Goal: Information Seeking & Learning: Learn about a topic

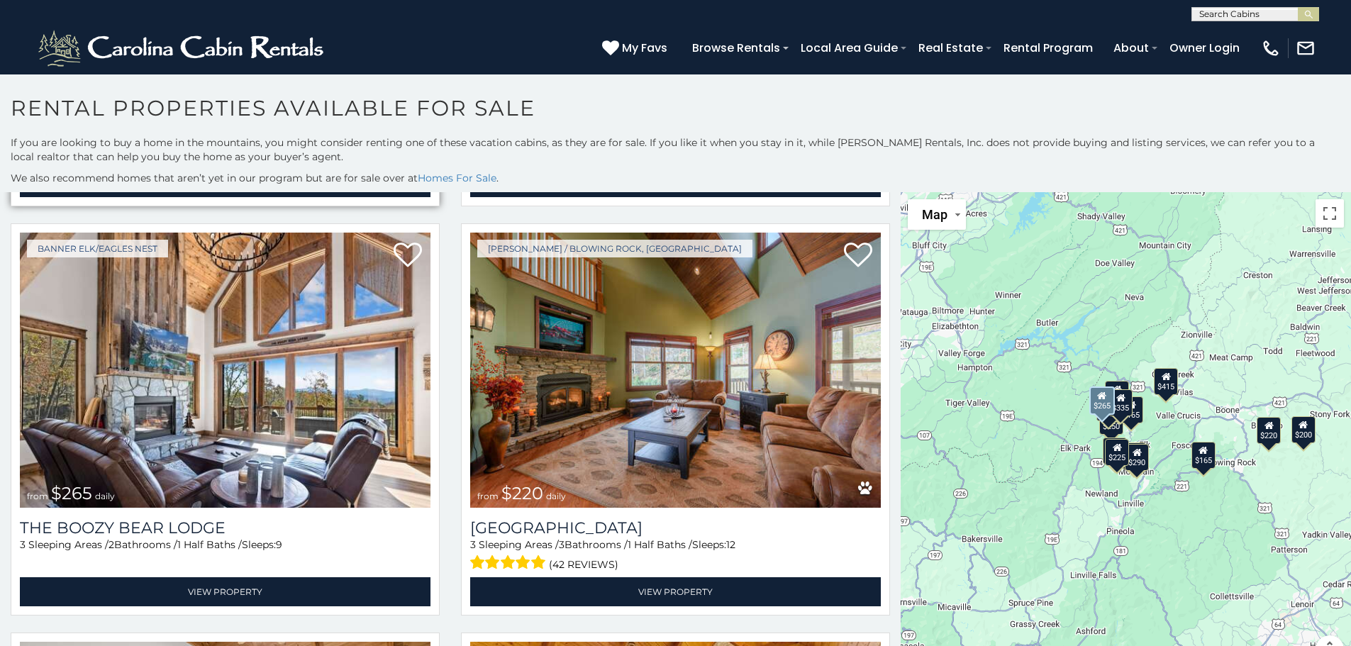
scroll to position [851, 0]
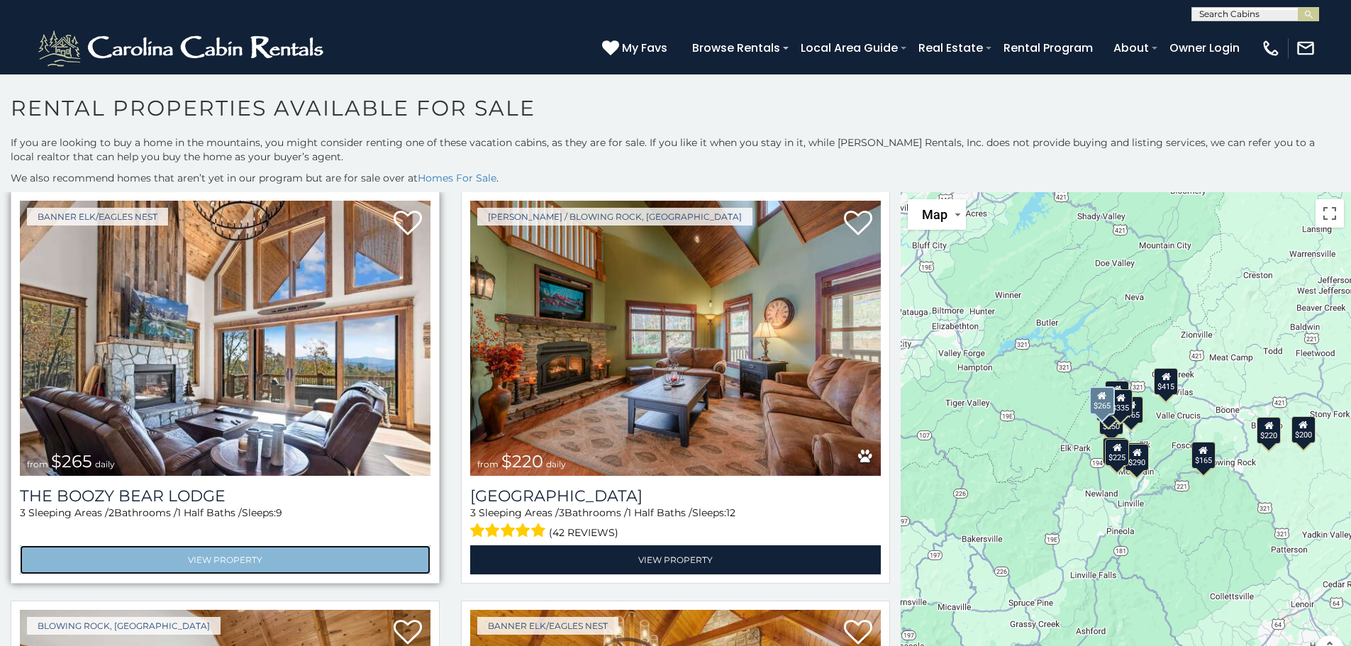
click at [201, 548] on link "View Property" at bounding box center [225, 559] width 411 height 29
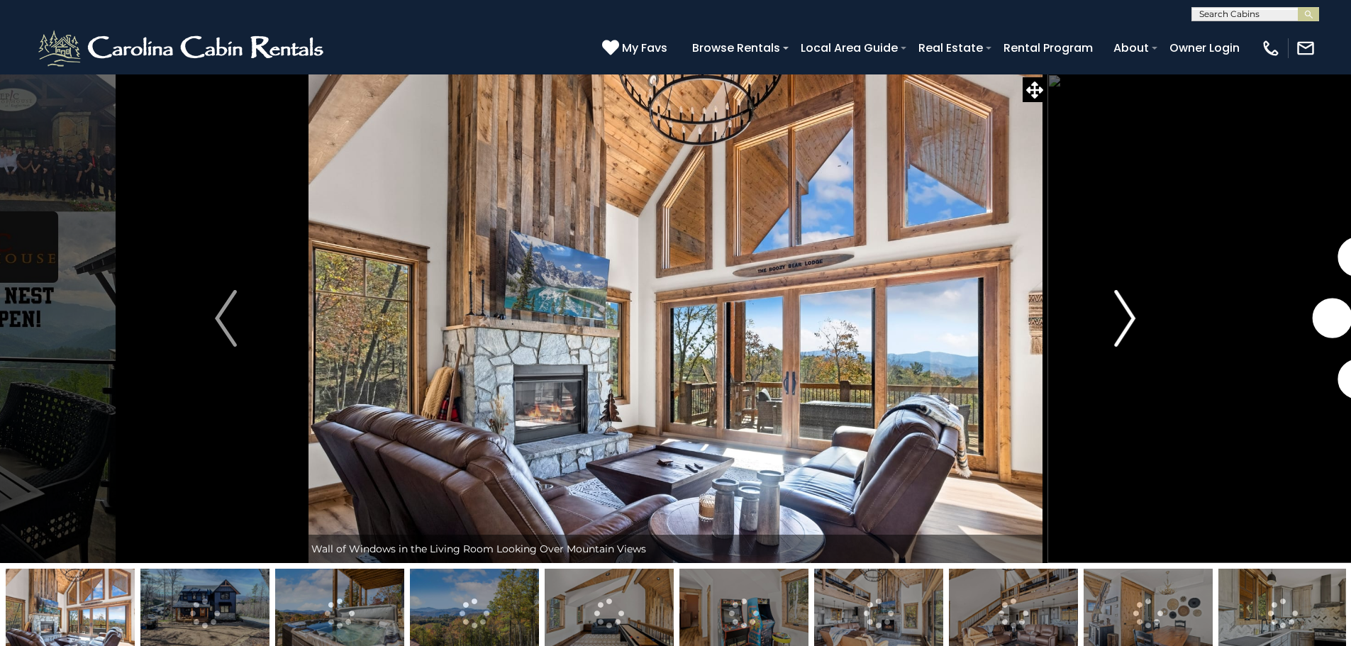
click at [1135, 328] on img "Next" at bounding box center [1124, 318] width 21 height 57
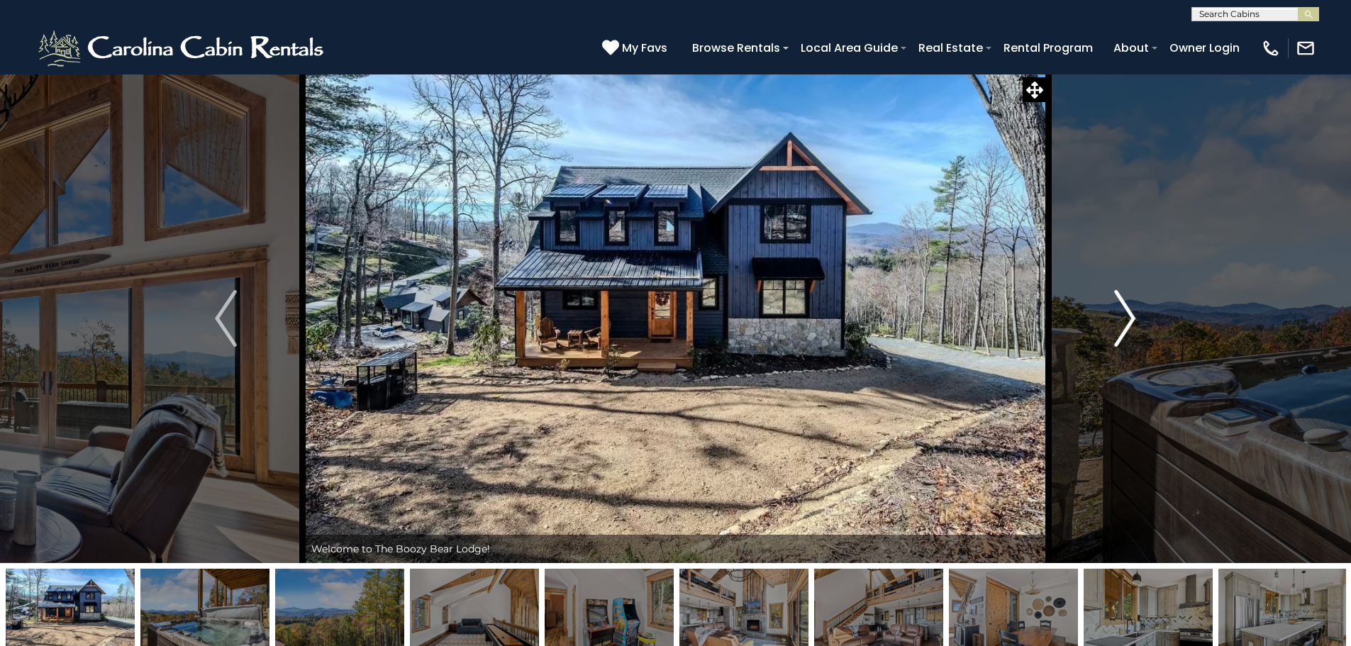
click at [1128, 324] on img "Next" at bounding box center [1124, 318] width 21 height 57
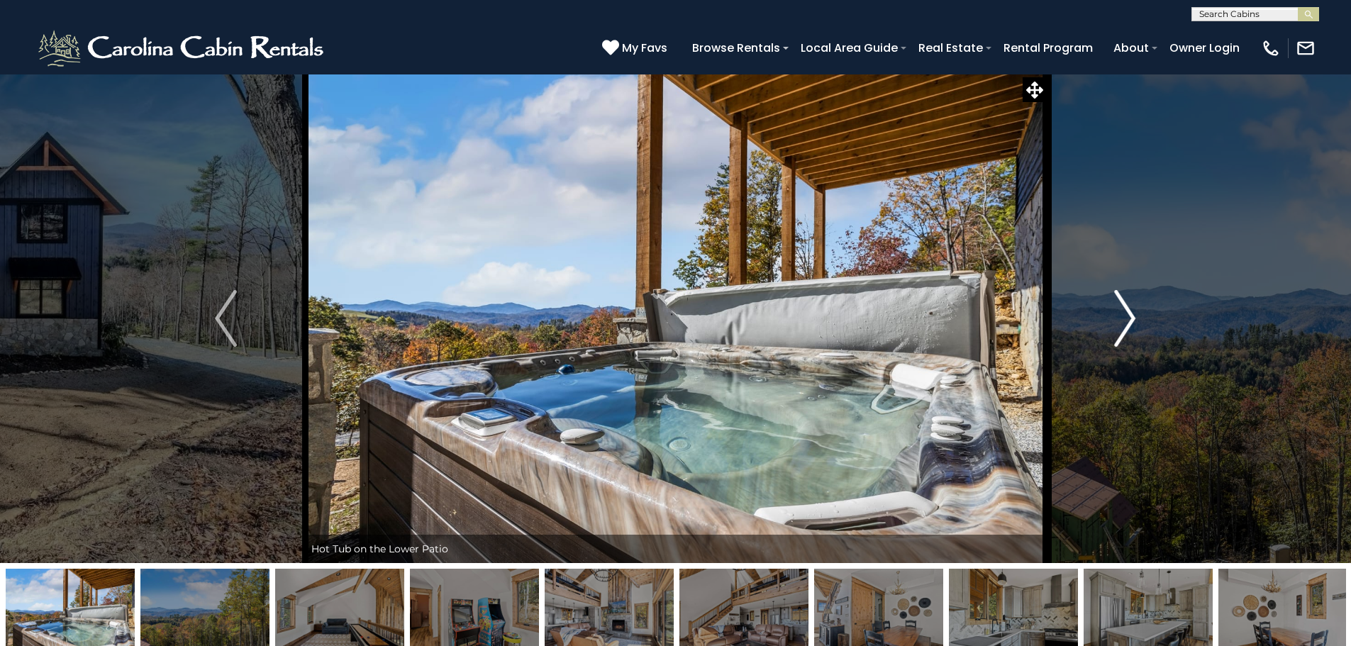
click at [1128, 324] on img "Next" at bounding box center [1124, 318] width 21 height 57
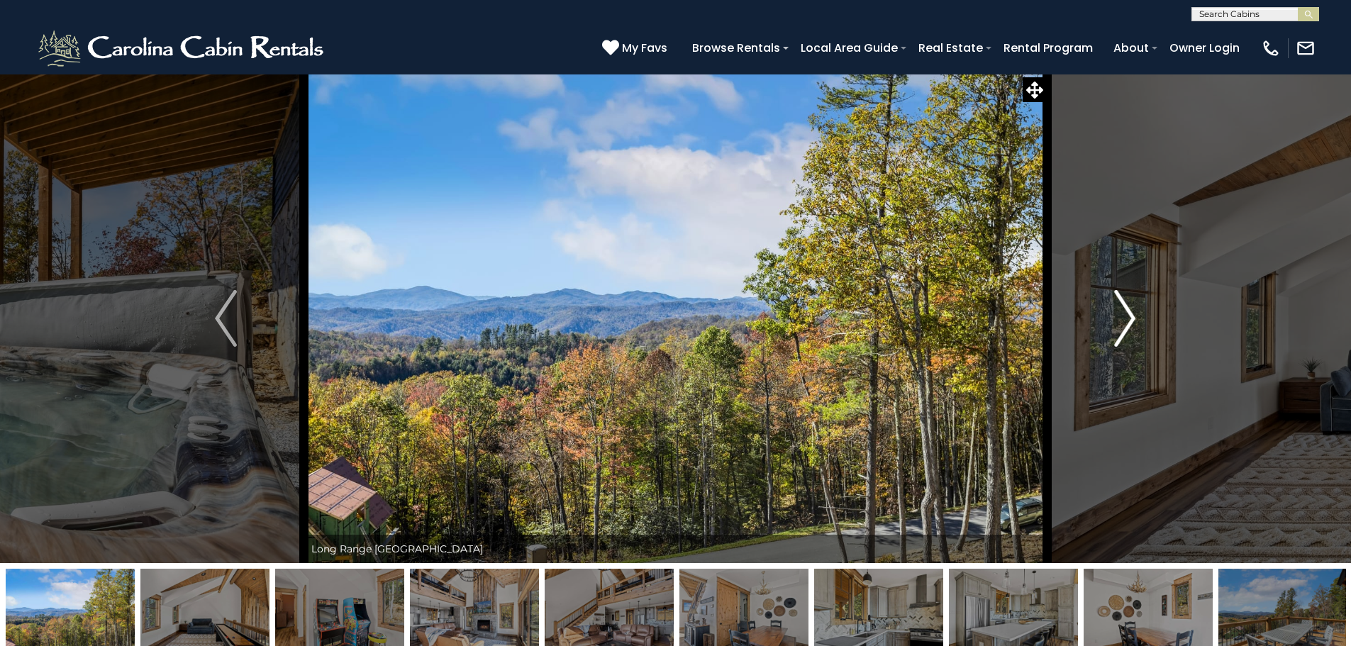
click at [1128, 324] on img "Next" at bounding box center [1124, 318] width 21 height 57
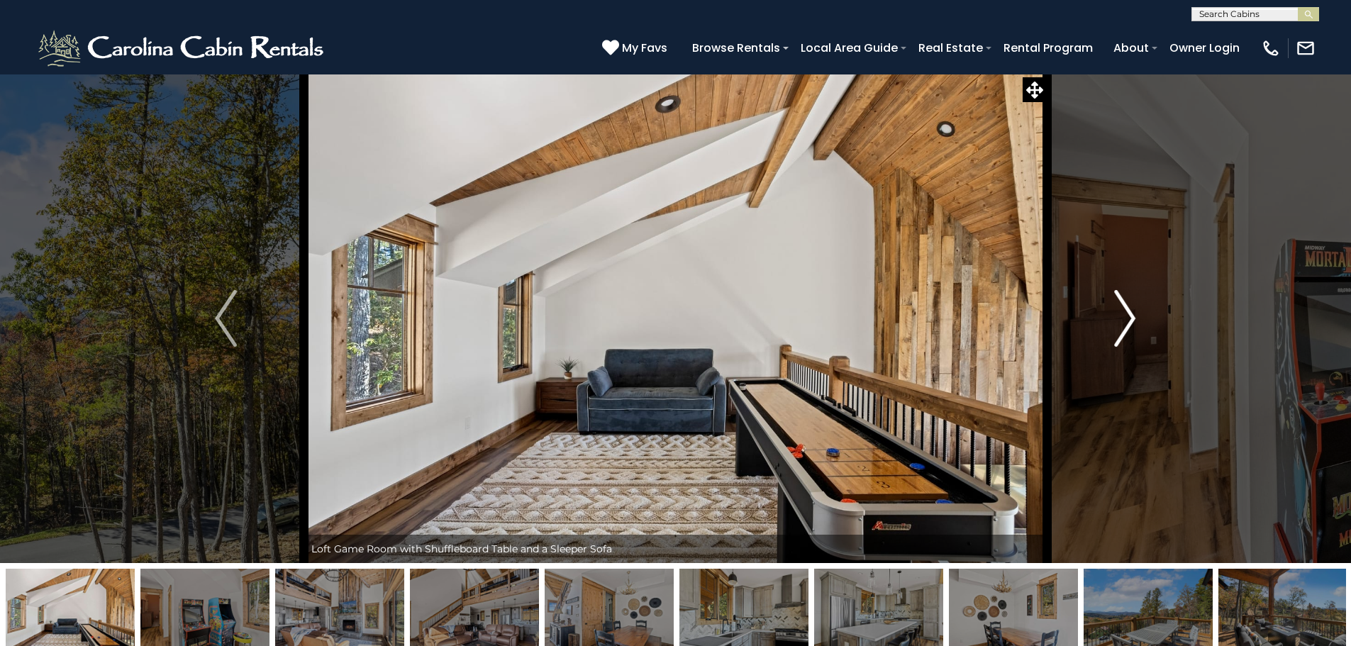
click at [1128, 324] on img "Next" at bounding box center [1124, 318] width 21 height 57
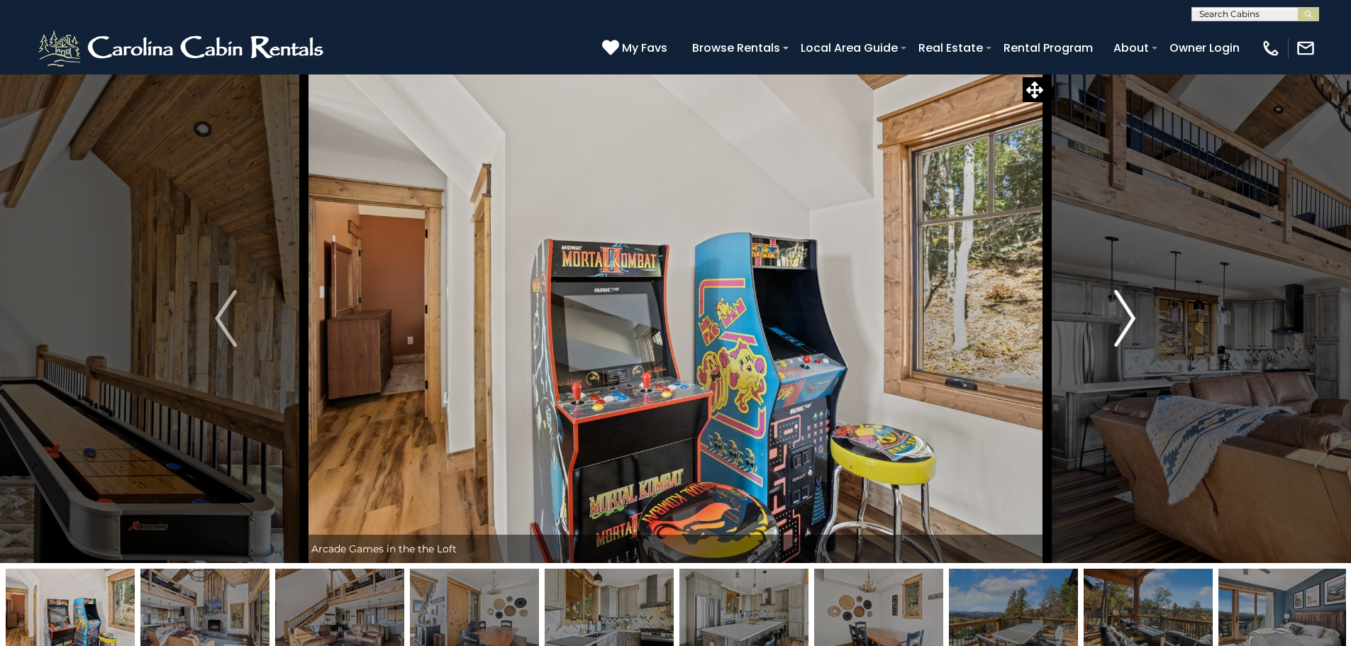
click at [1128, 324] on img "Next" at bounding box center [1124, 318] width 21 height 57
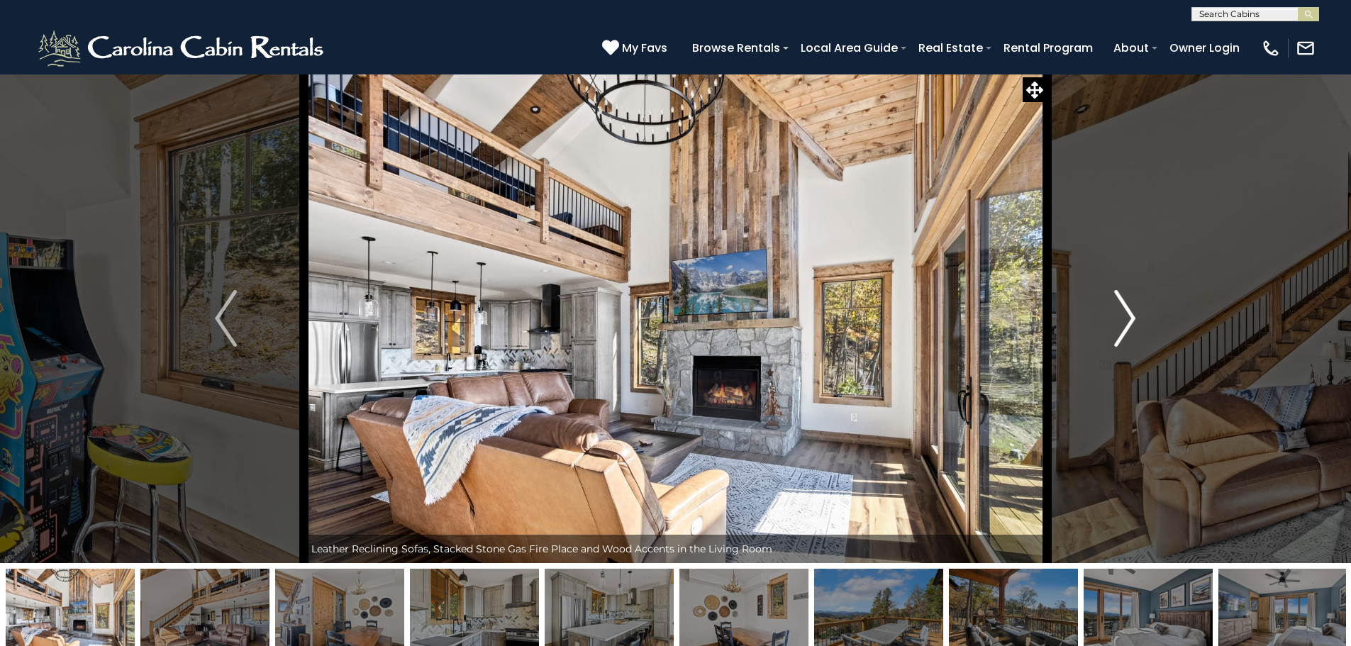
click at [1128, 324] on img "Next" at bounding box center [1124, 318] width 21 height 57
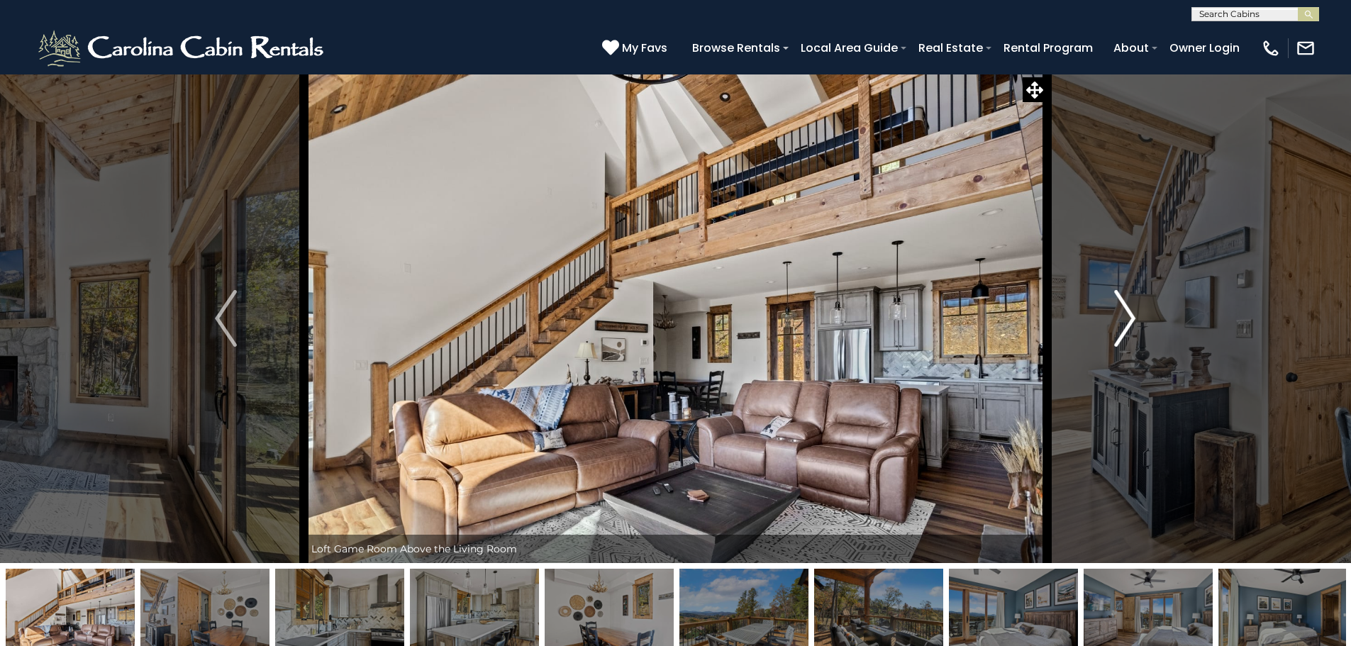
click at [1128, 324] on img "Next" at bounding box center [1124, 318] width 21 height 57
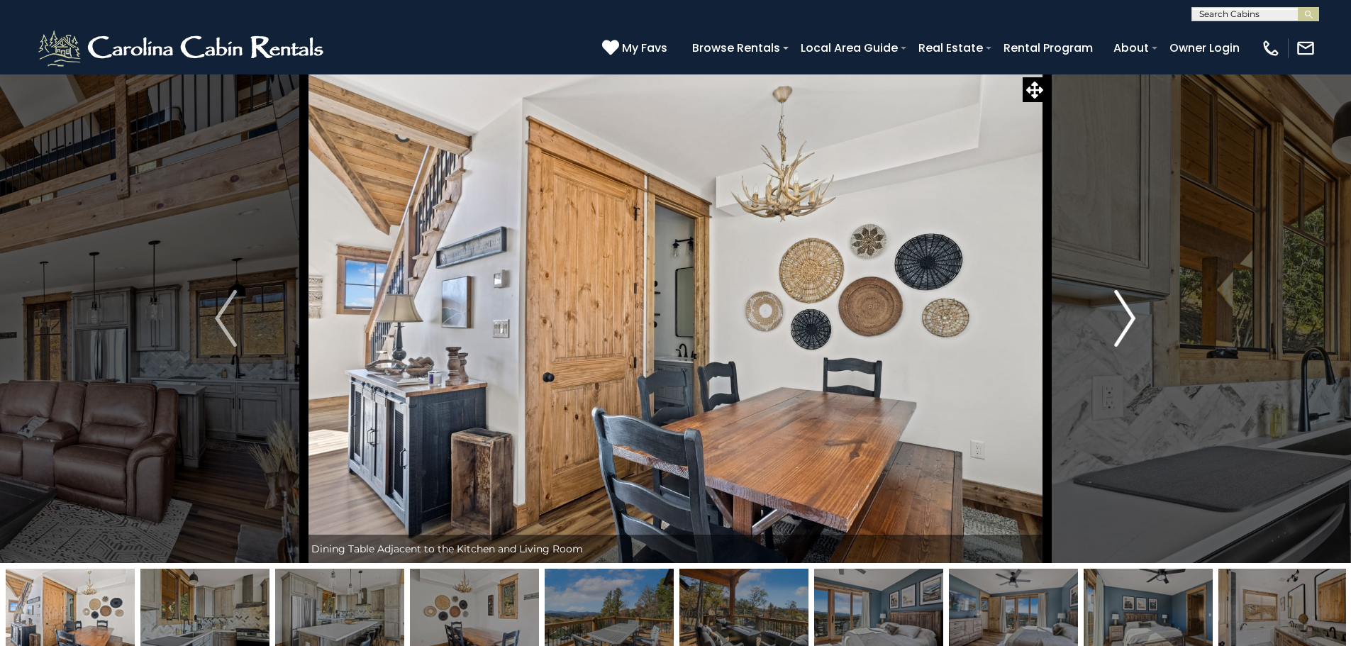
click at [1128, 324] on img "Next" at bounding box center [1124, 318] width 21 height 57
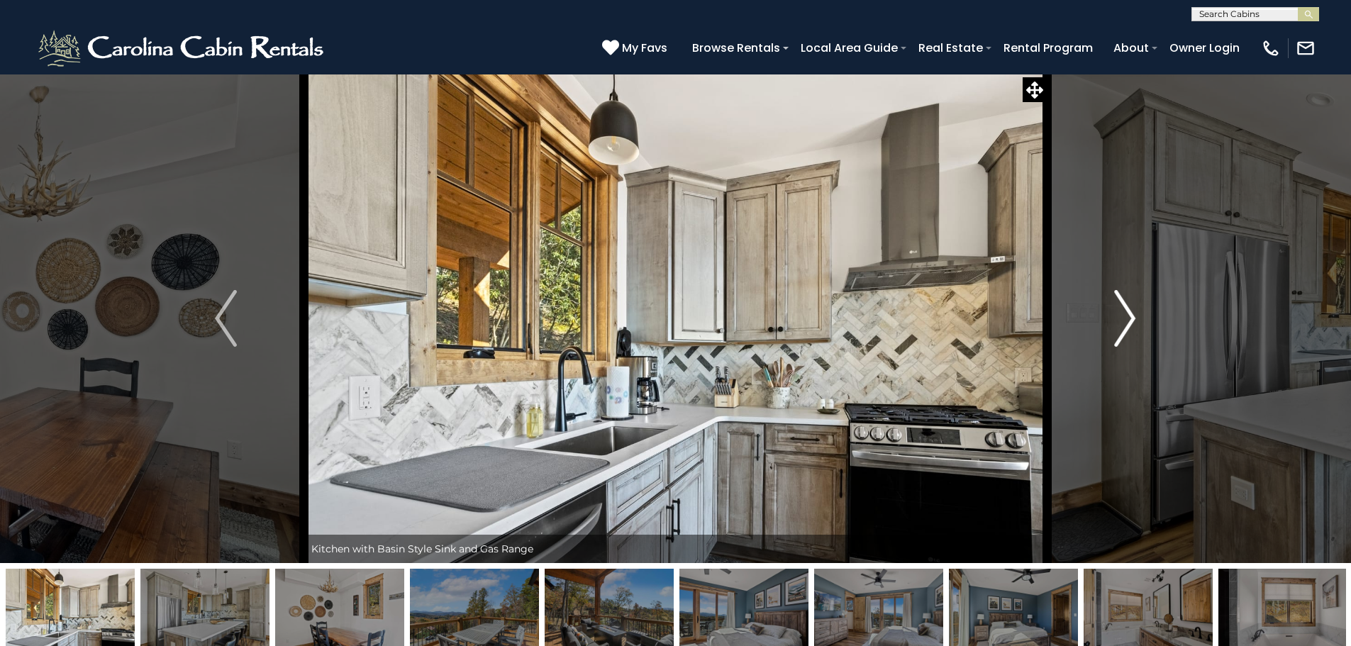
click at [1128, 324] on img "Next" at bounding box center [1124, 318] width 21 height 57
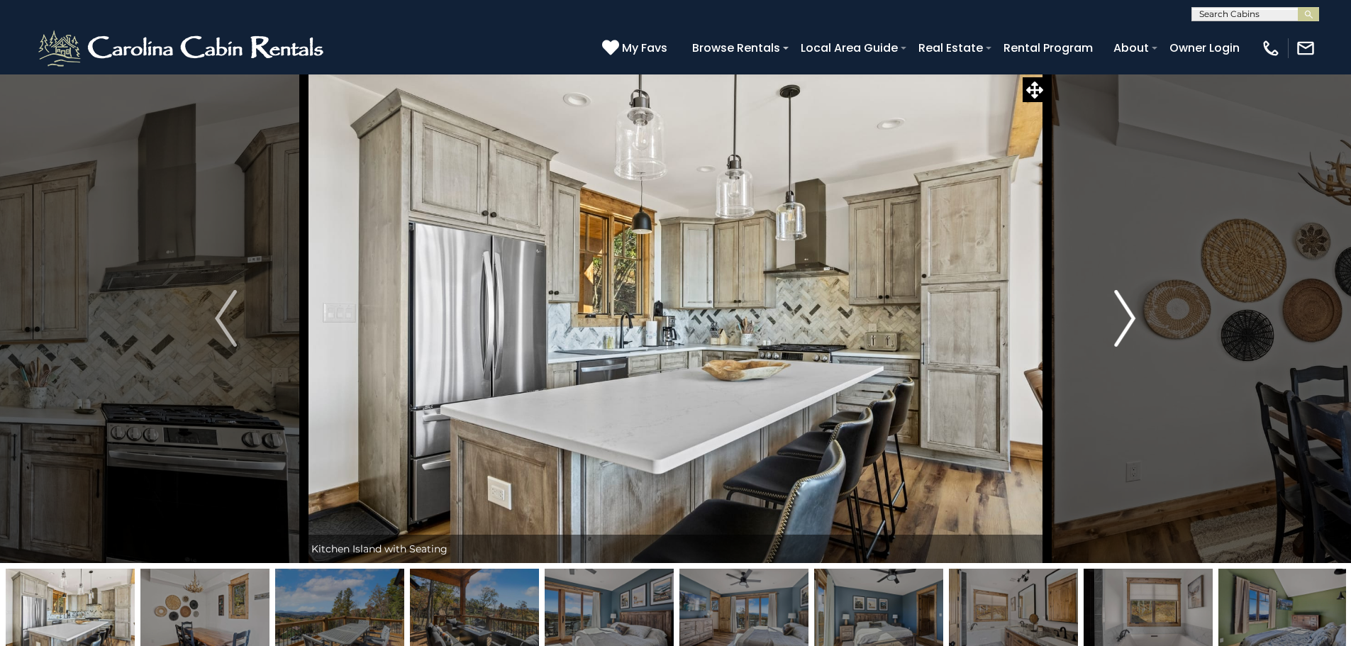
click at [1128, 324] on img "Next" at bounding box center [1124, 318] width 21 height 57
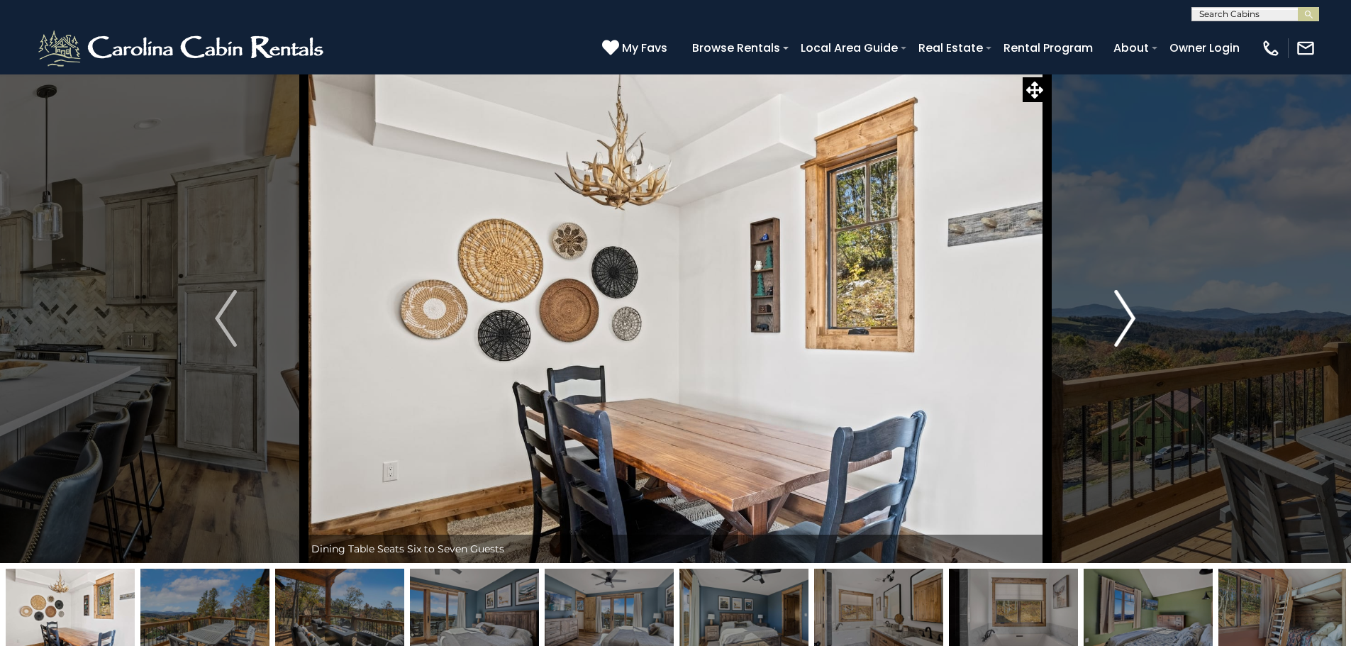
click at [1128, 324] on img "Next" at bounding box center [1124, 318] width 21 height 57
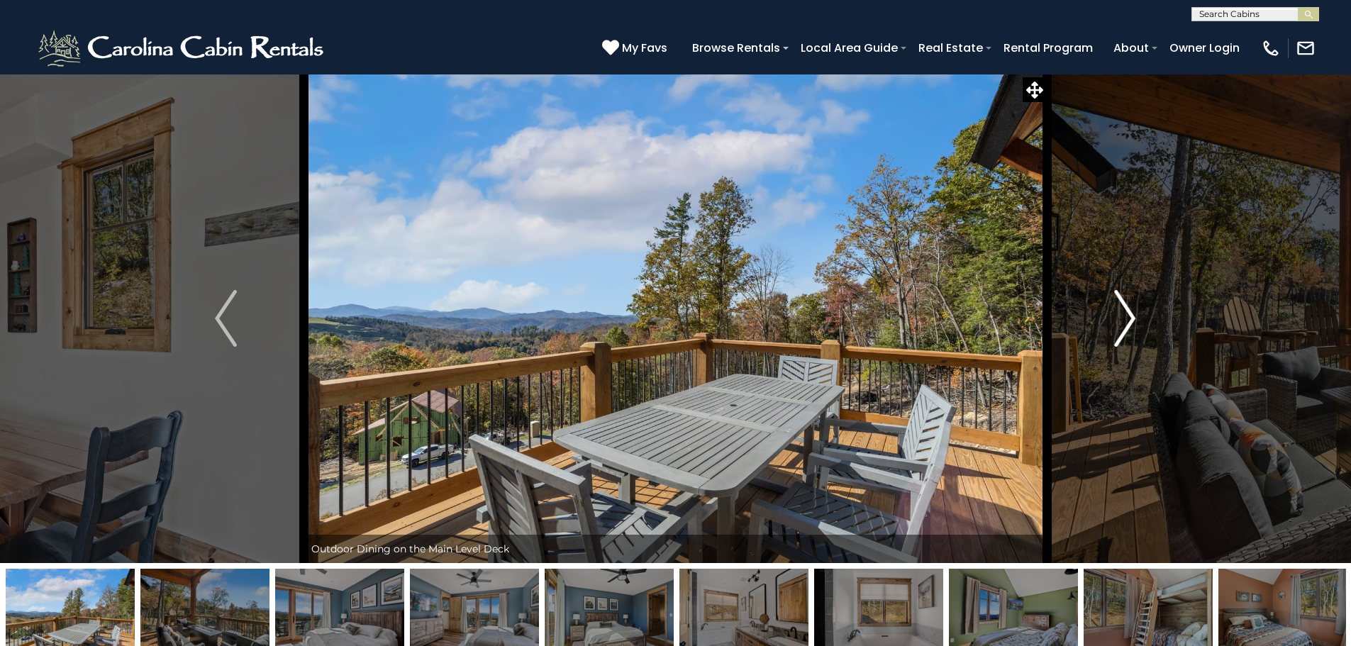
click at [1128, 324] on img "Next" at bounding box center [1124, 318] width 21 height 57
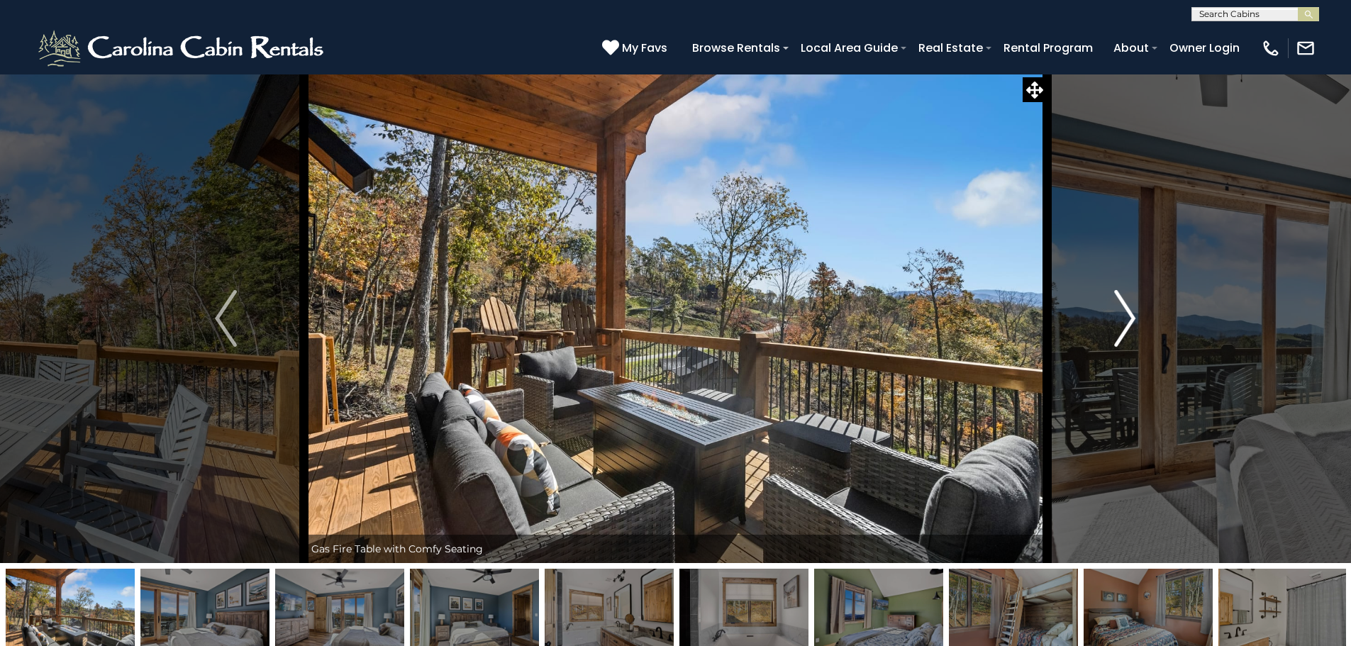
click at [1128, 324] on img "Next" at bounding box center [1124, 318] width 21 height 57
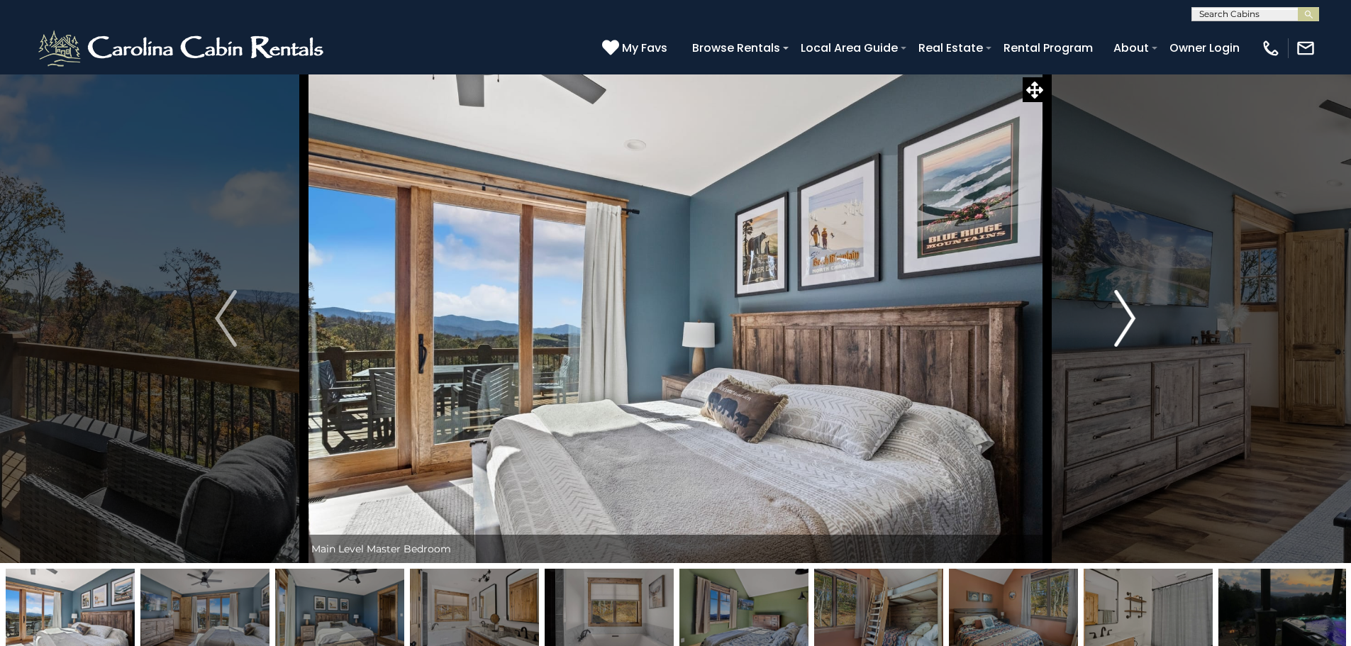
click at [1128, 324] on img "Next" at bounding box center [1124, 318] width 21 height 57
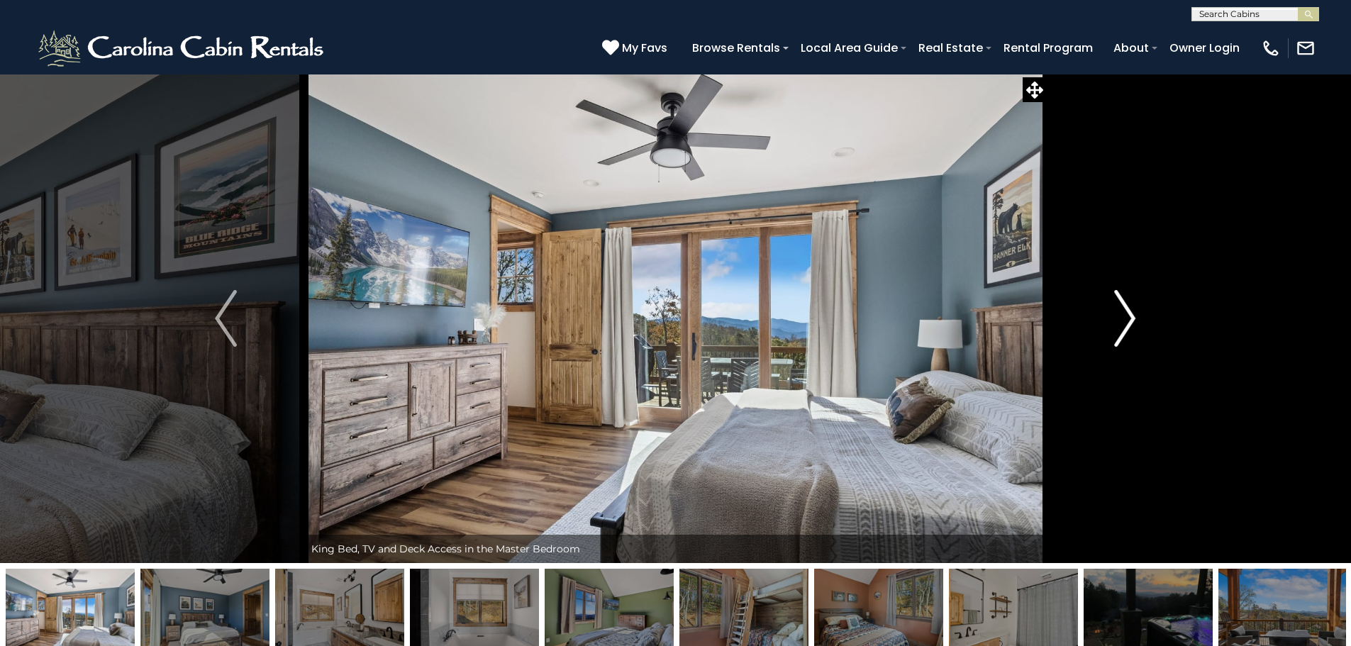
click at [1128, 324] on img "Next" at bounding box center [1124, 318] width 21 height 57
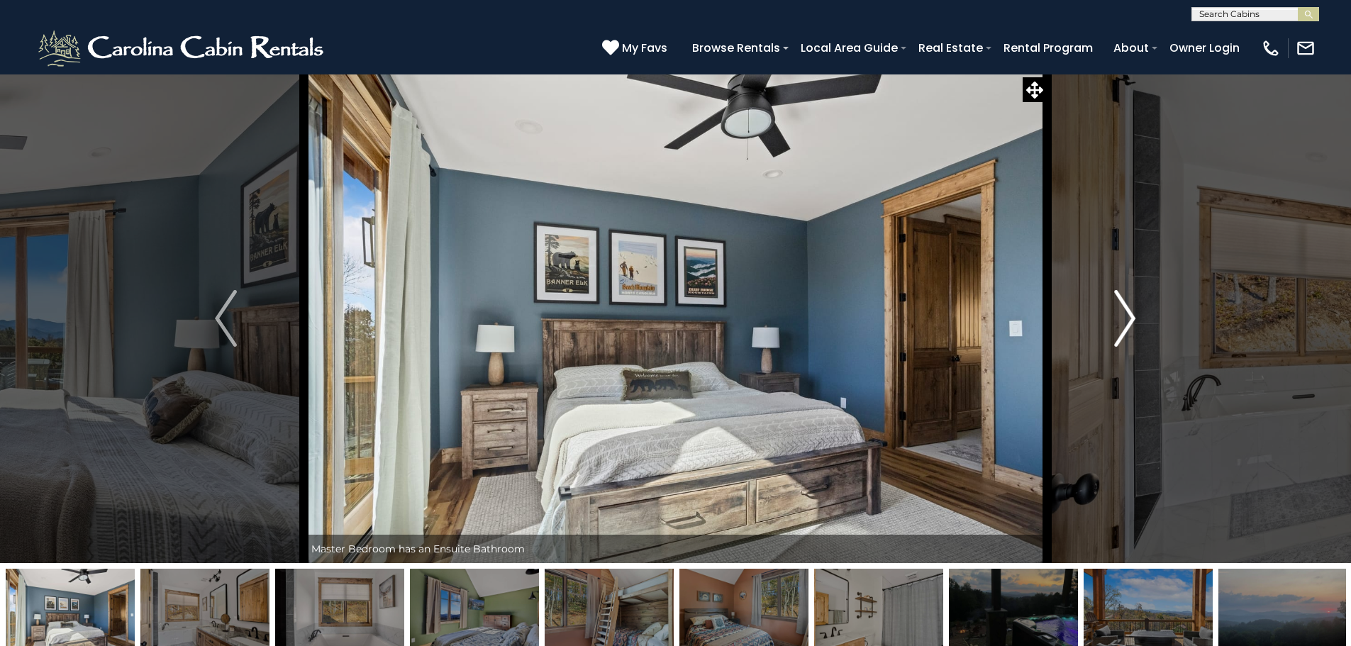
click at [1128, 324] on img "Next" at bounding box center [1124, 318] width 21 height 57
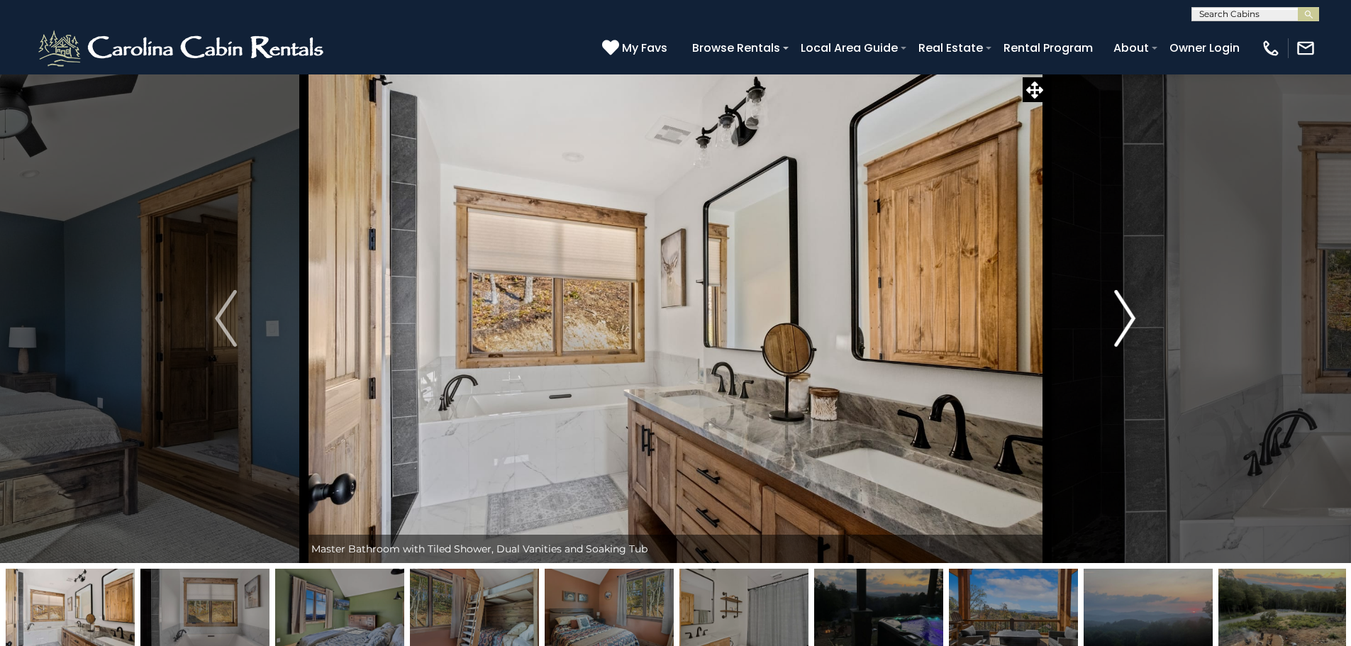
click at [1128, 324] on img "Next" at bounding box center [1124, 318] width 21 height 57
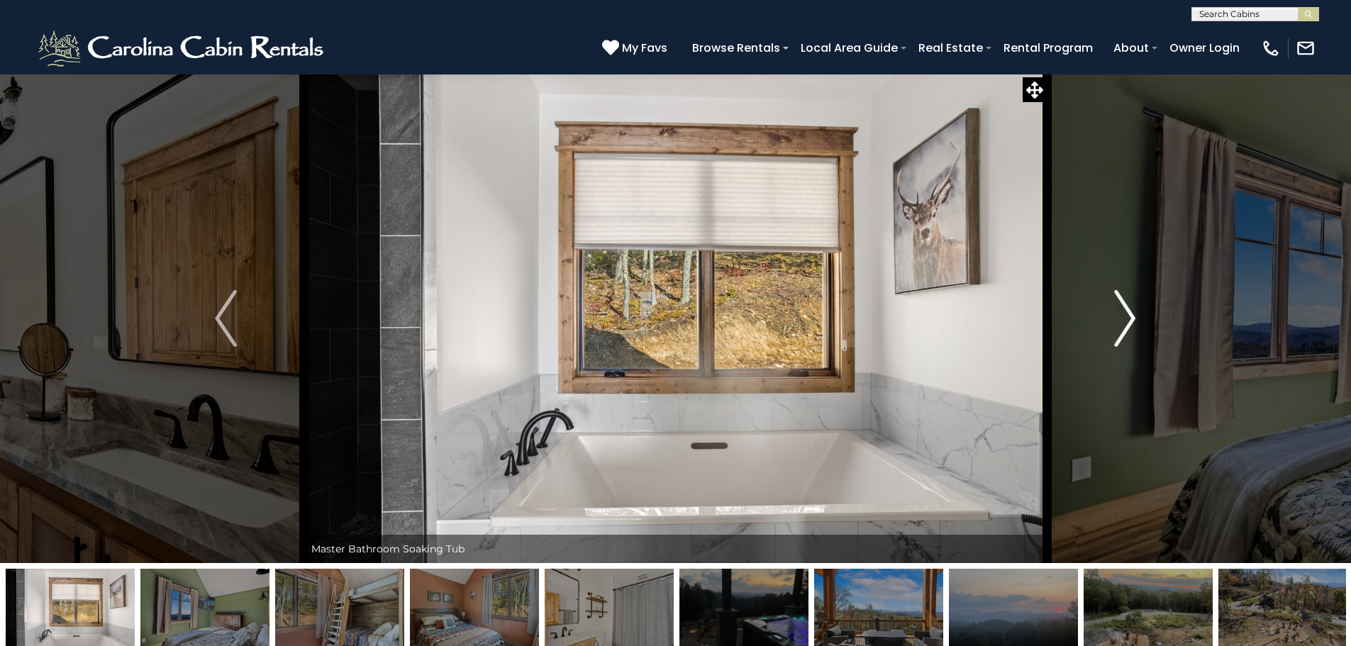
click at [1128, 324] on img "Next" at bounding box center [1124, 318] width 21 height 57
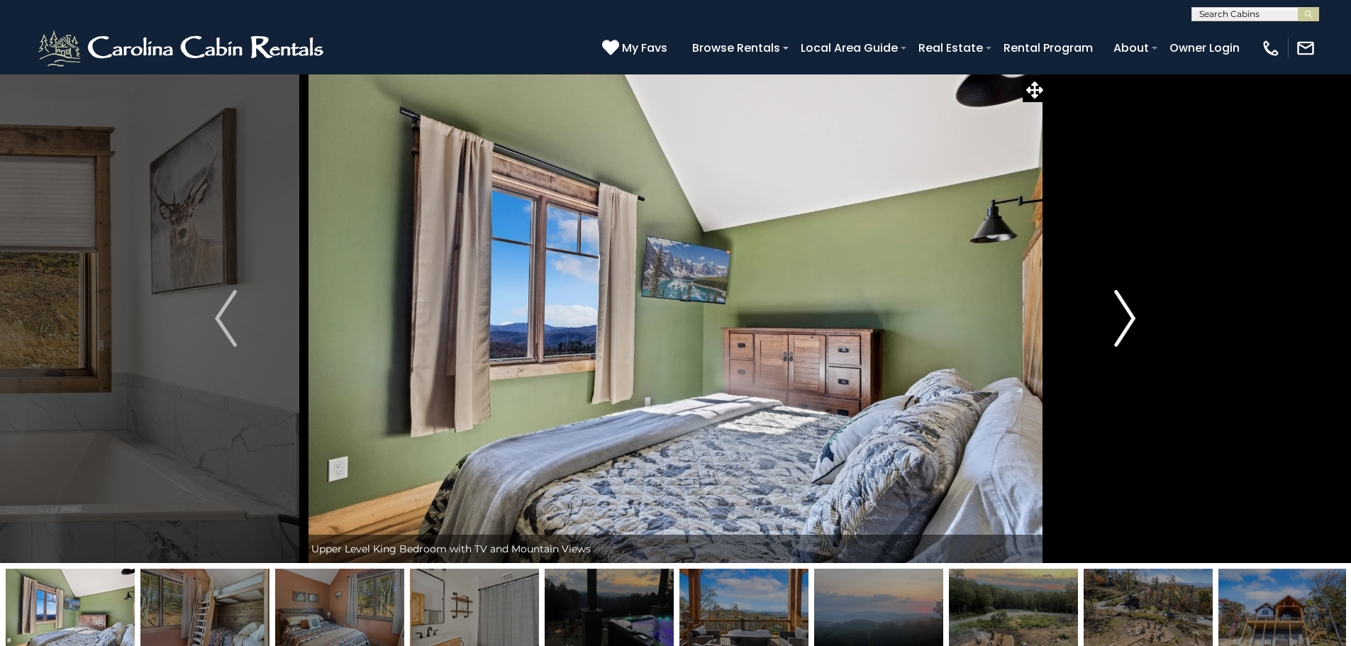
click at [1128, 324] on img "Next" at bounding box center [1124, 318] width 21 height 57
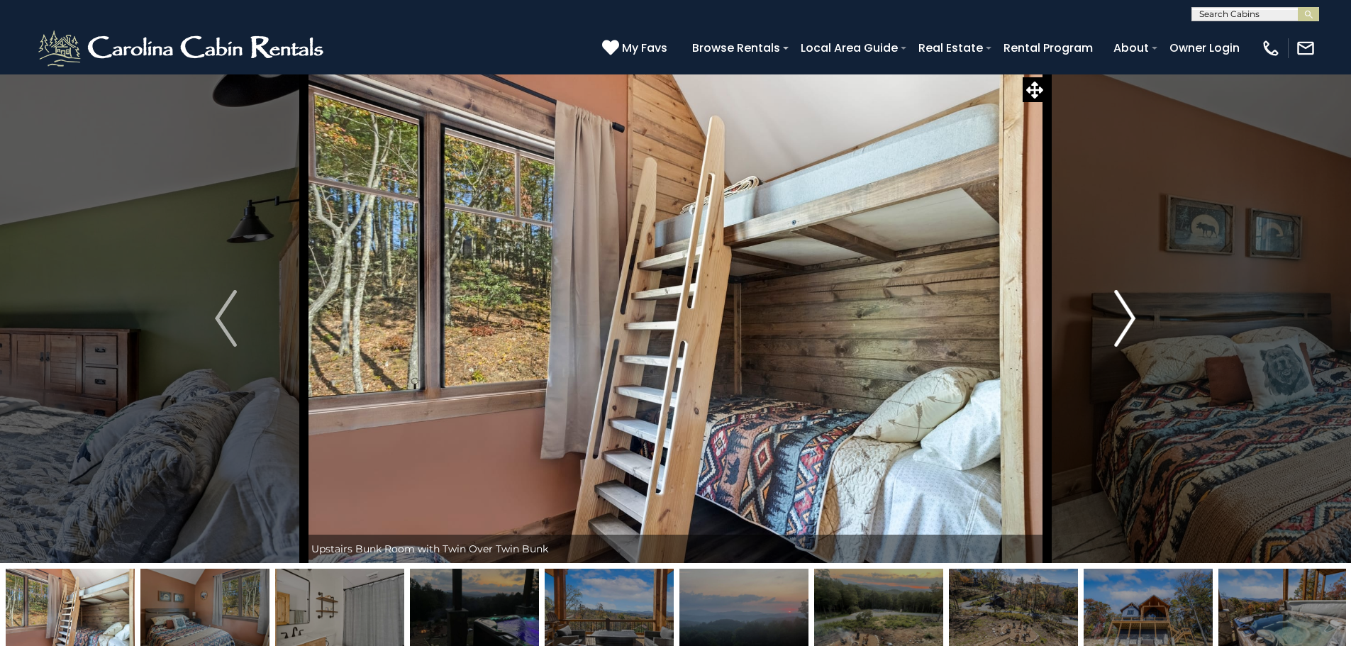
click at [1128, 324] on img "Next" at bounding box center [1124, 318] width 21 height 57
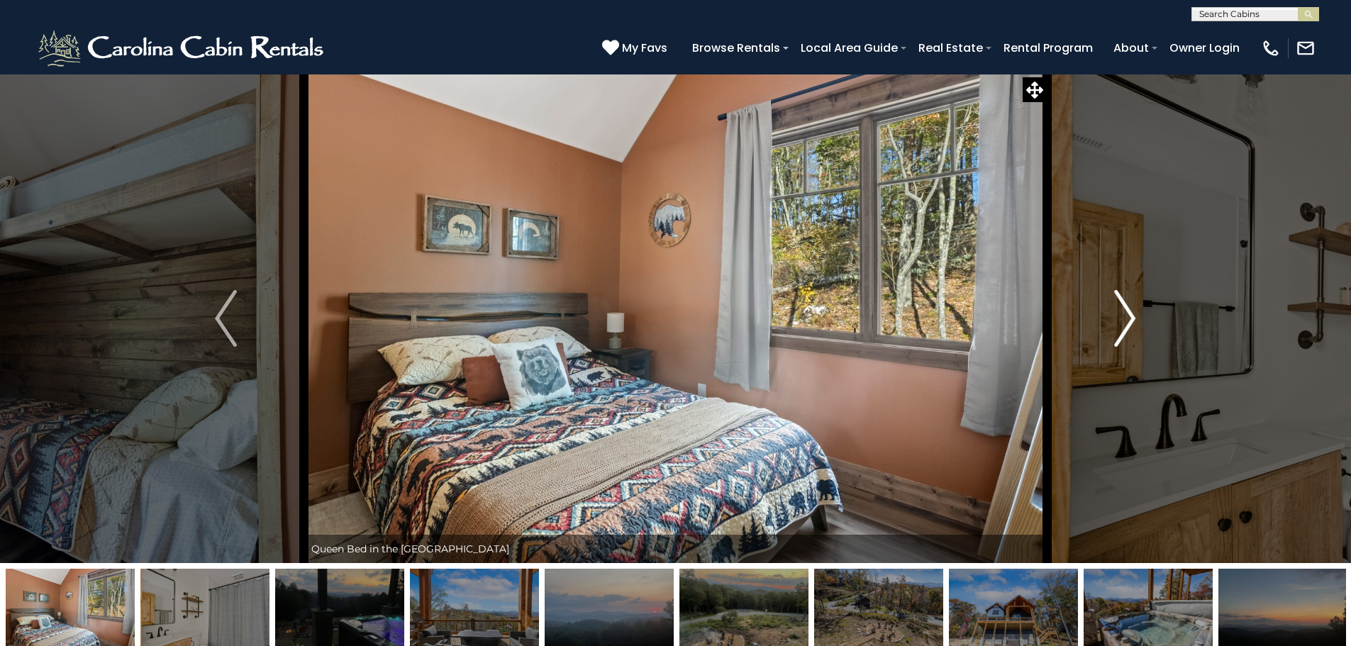
click at [1128, 324] on img "Next" at bounding box center [1124, 318] width 21 height 57
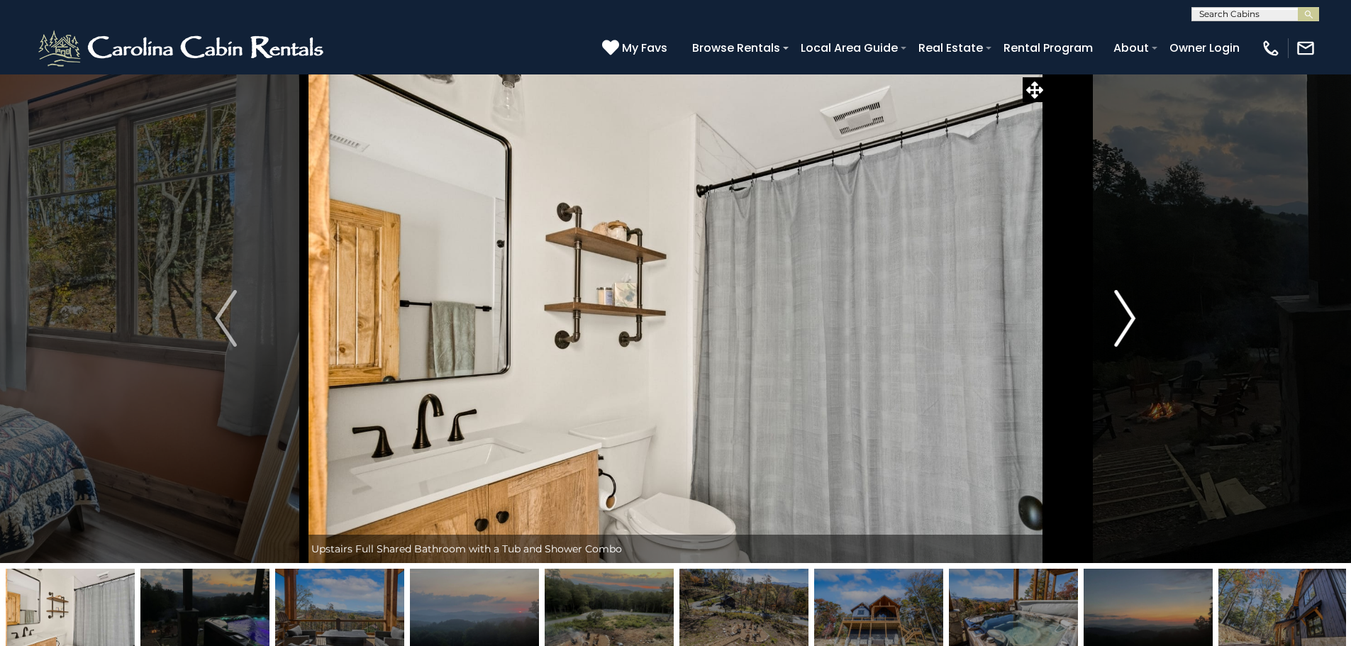
click at [1128, 324] on img "Next" at bounding box center [1124, 318] width 21 height 57
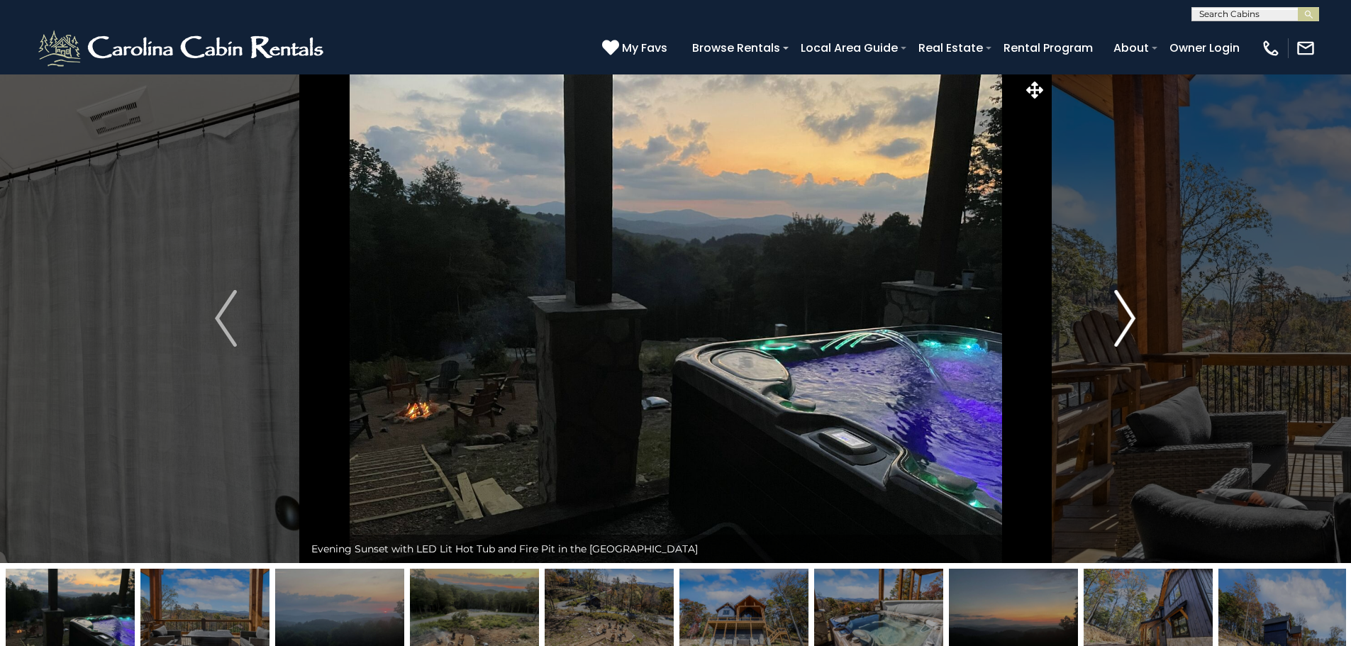
click at [1128, 324] on img "Next" at bounding box center [1124, 318] width 21 height 57
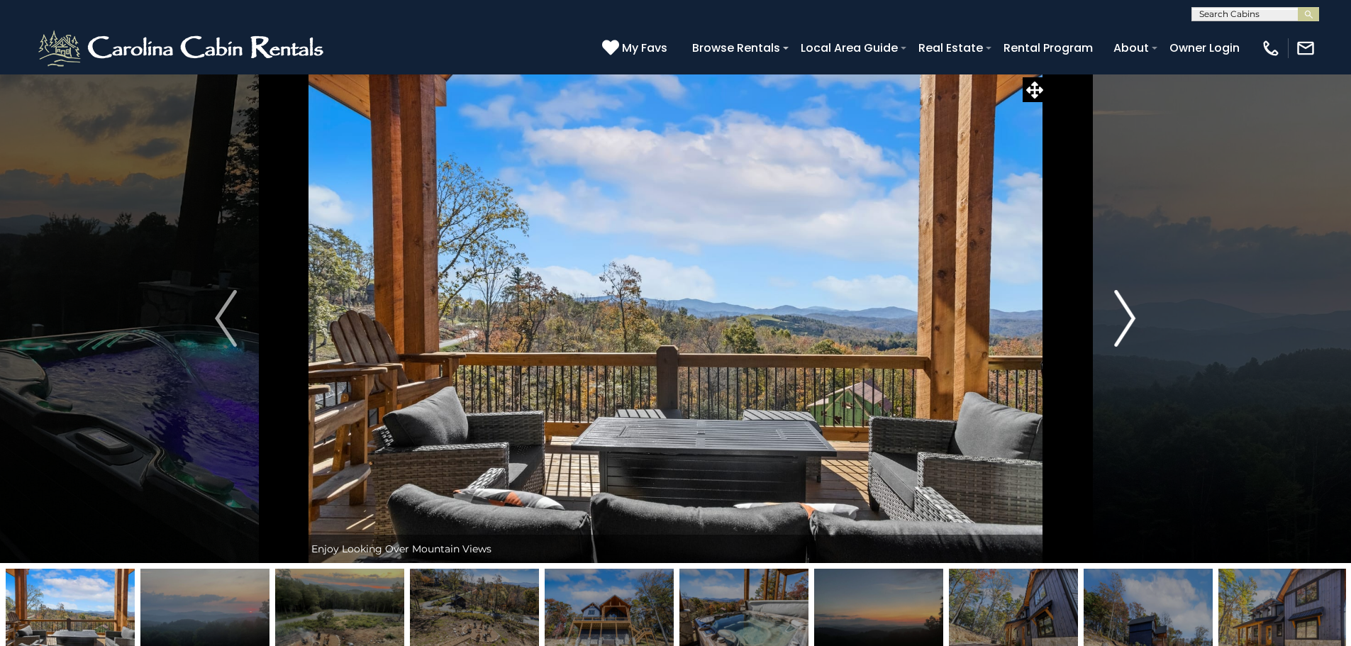
click at [1128, 324] on img "Next" at bounding box center [1124, 318] width 21 height 57
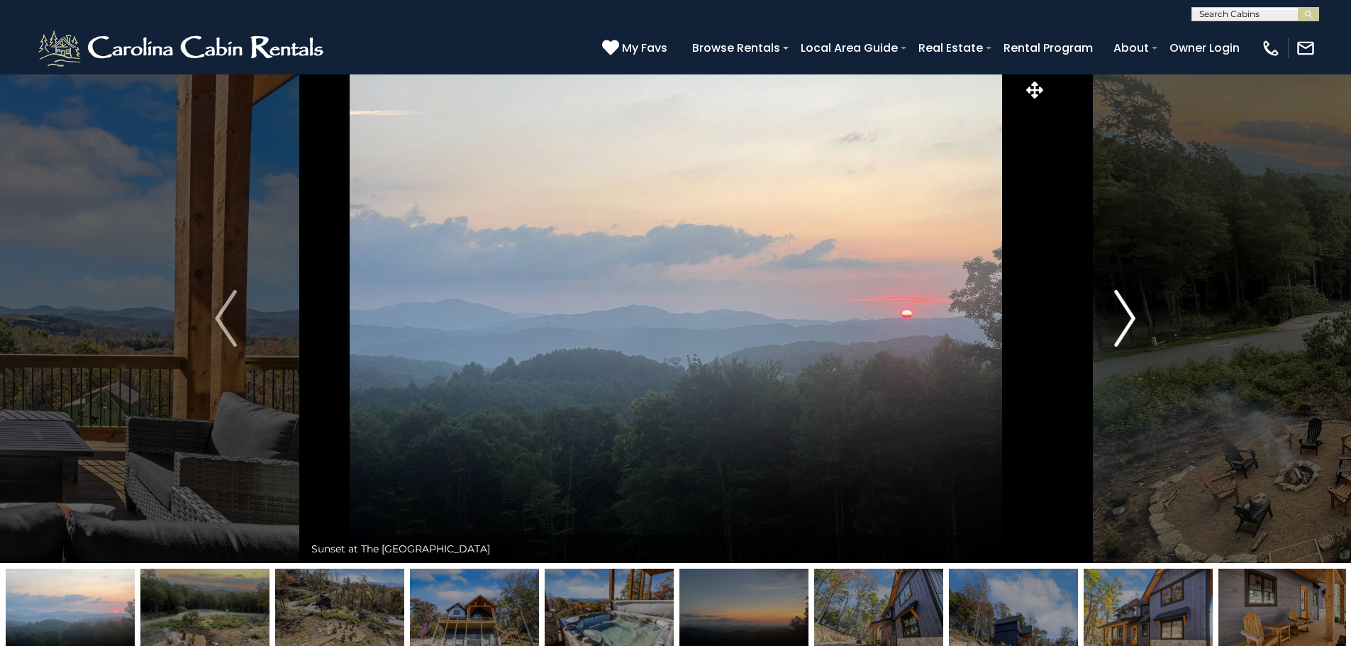
click at [1128, 323] on img "Next" at bounding box center [1124, 318] width 21 height 57
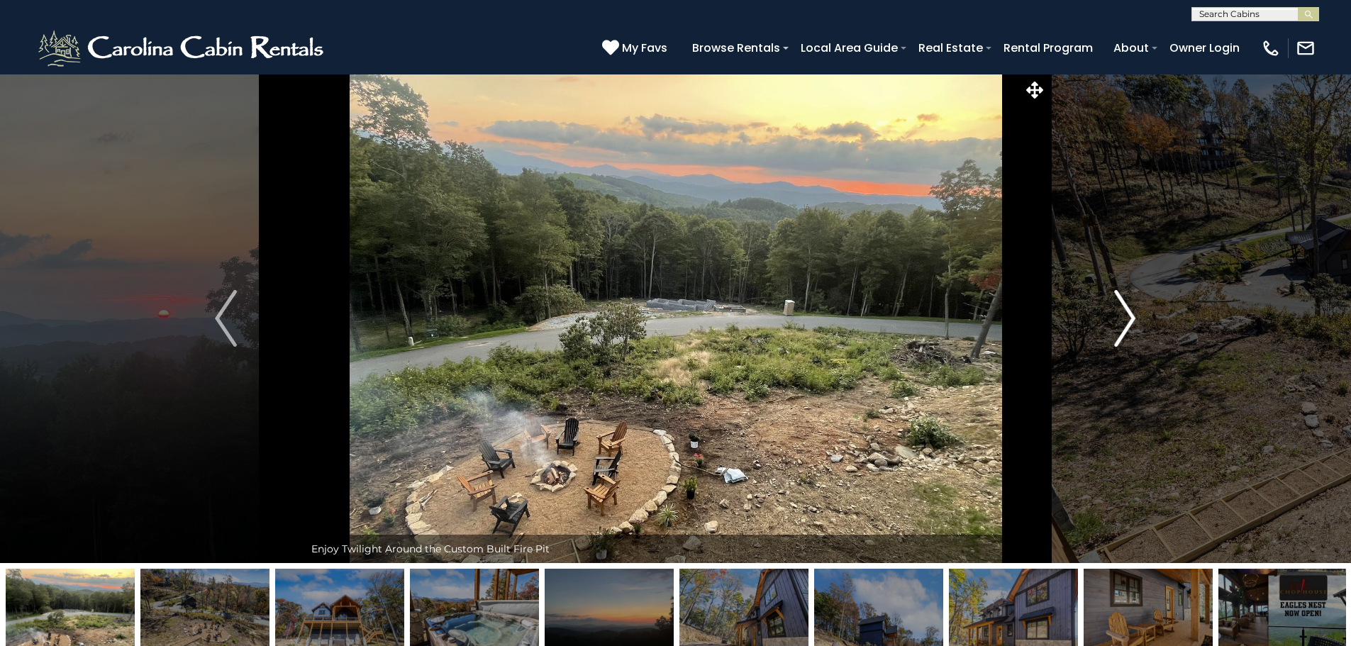
click at [1128, 323] on img "Next" at bounding box center [1124, 318] width 21 height 57
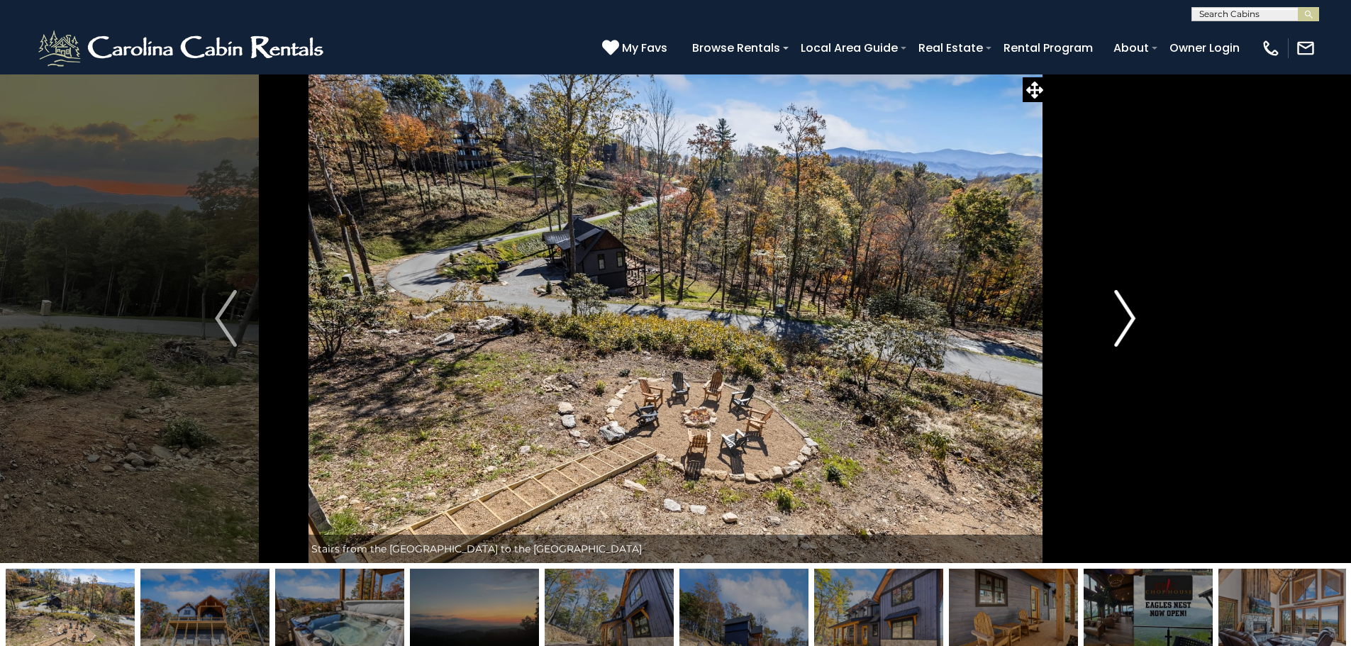
click at [1128, 323] on img "Next" at bounding box center [1124, 318] width 21 height 57
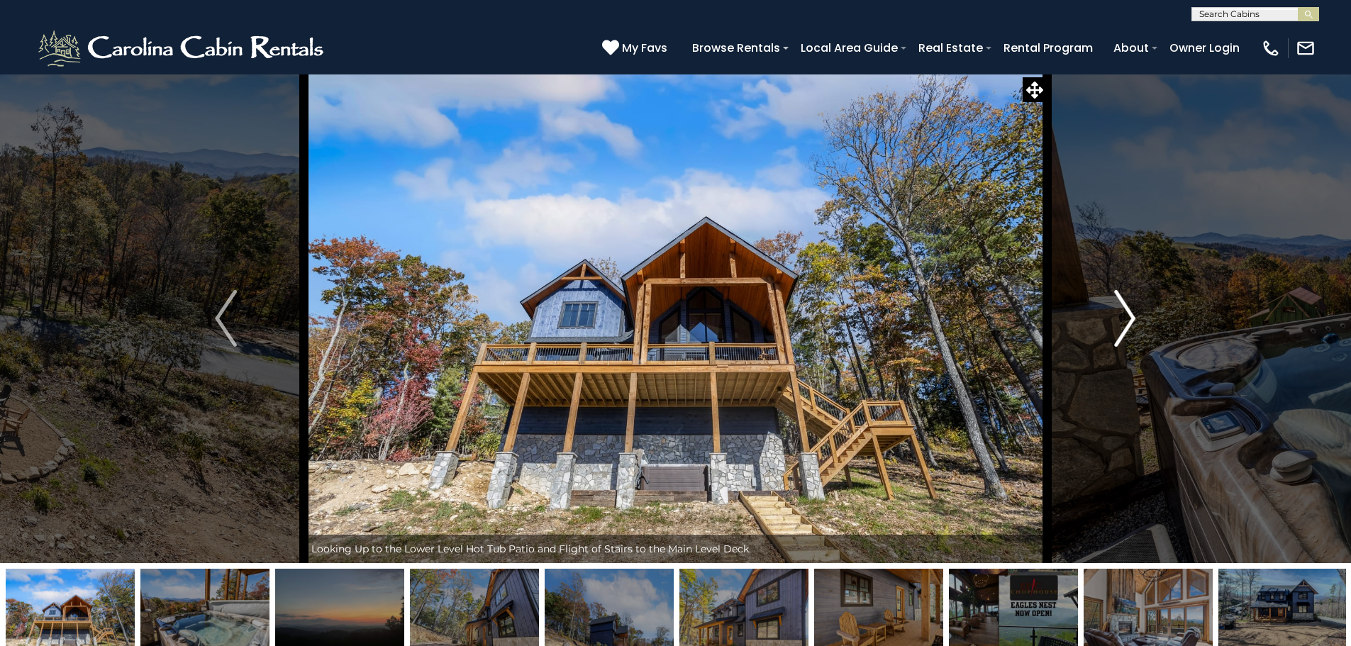
click at [1128, 323] on img "Next" at bounding box center [1124, 318] width 21 height 57
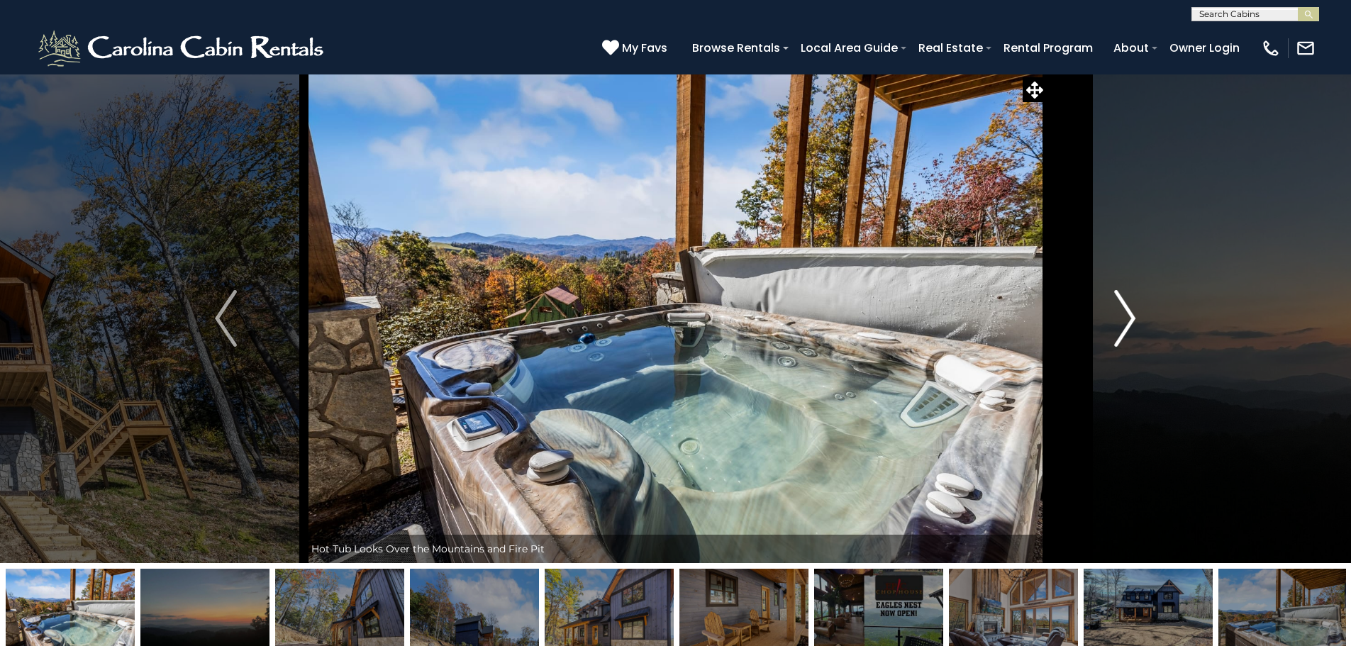
click at [1128, 323] on img "Next" at bounding box center [1124, 318] width 21 height 57
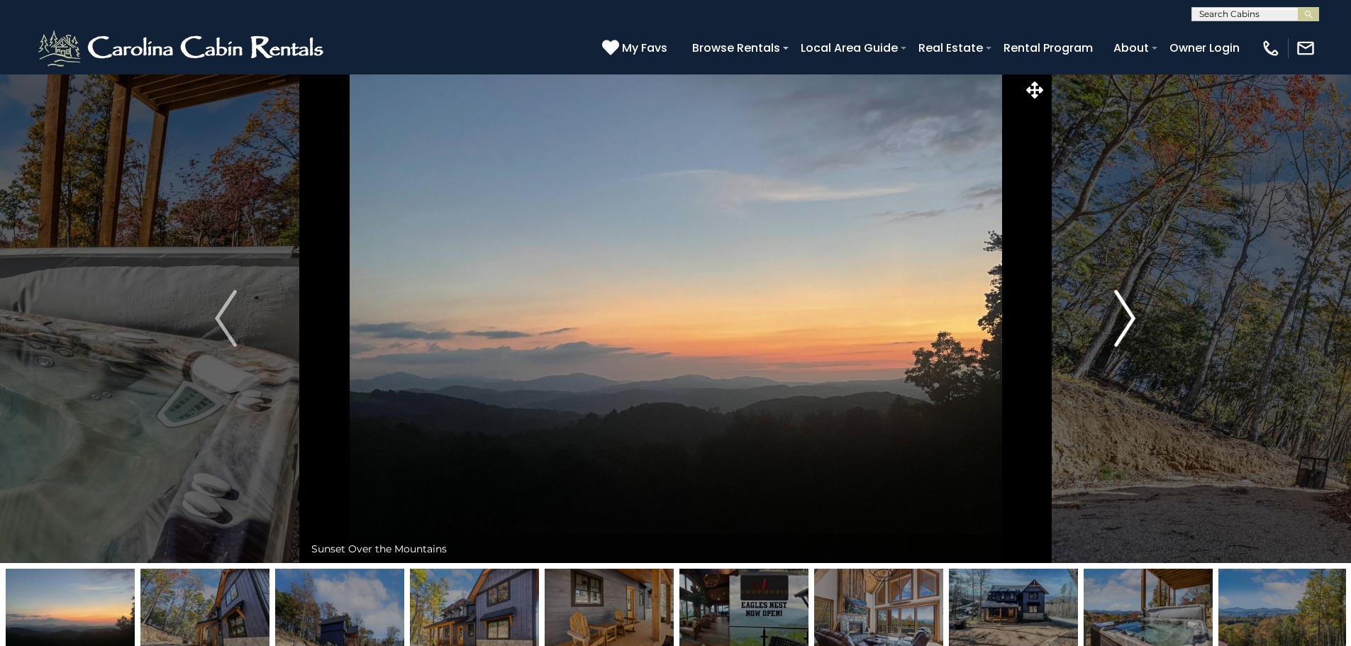
click at [1128, 323] on img "Next" at bounding box center [1124, 318] width 21 height 57
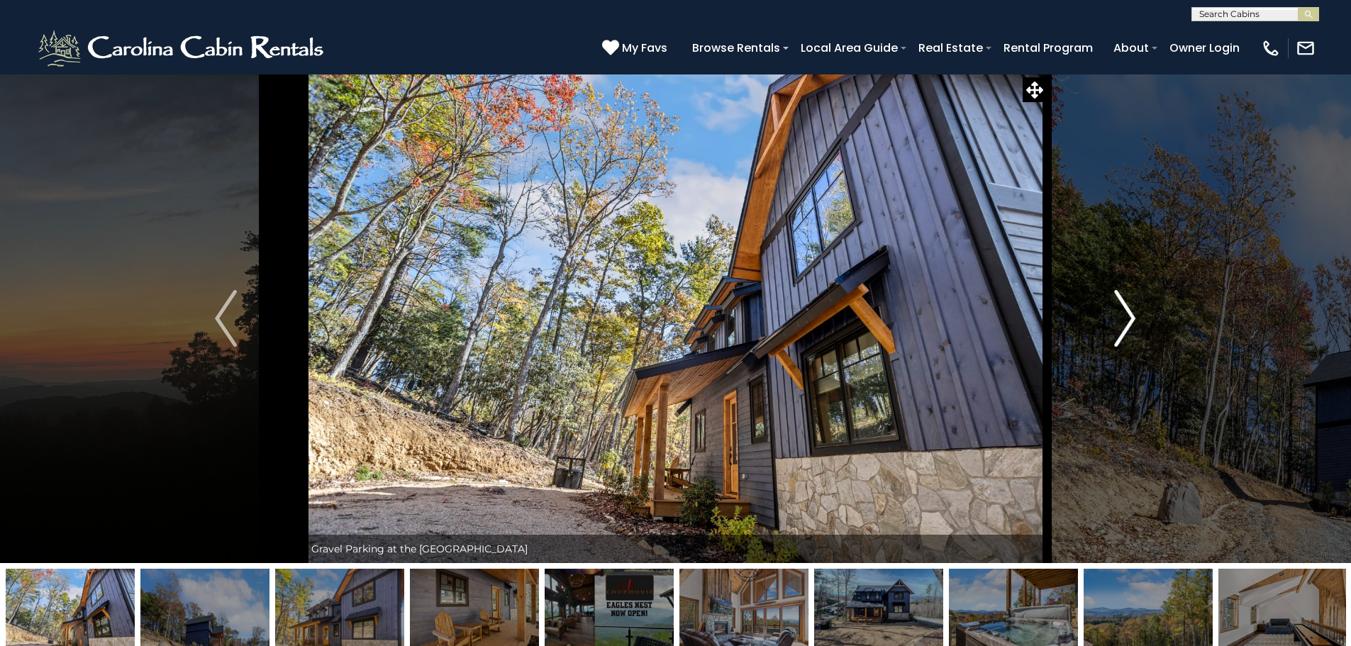
click at [1127, 323] on img "Next" at bounding box center [1124, 318] width 21 height 57
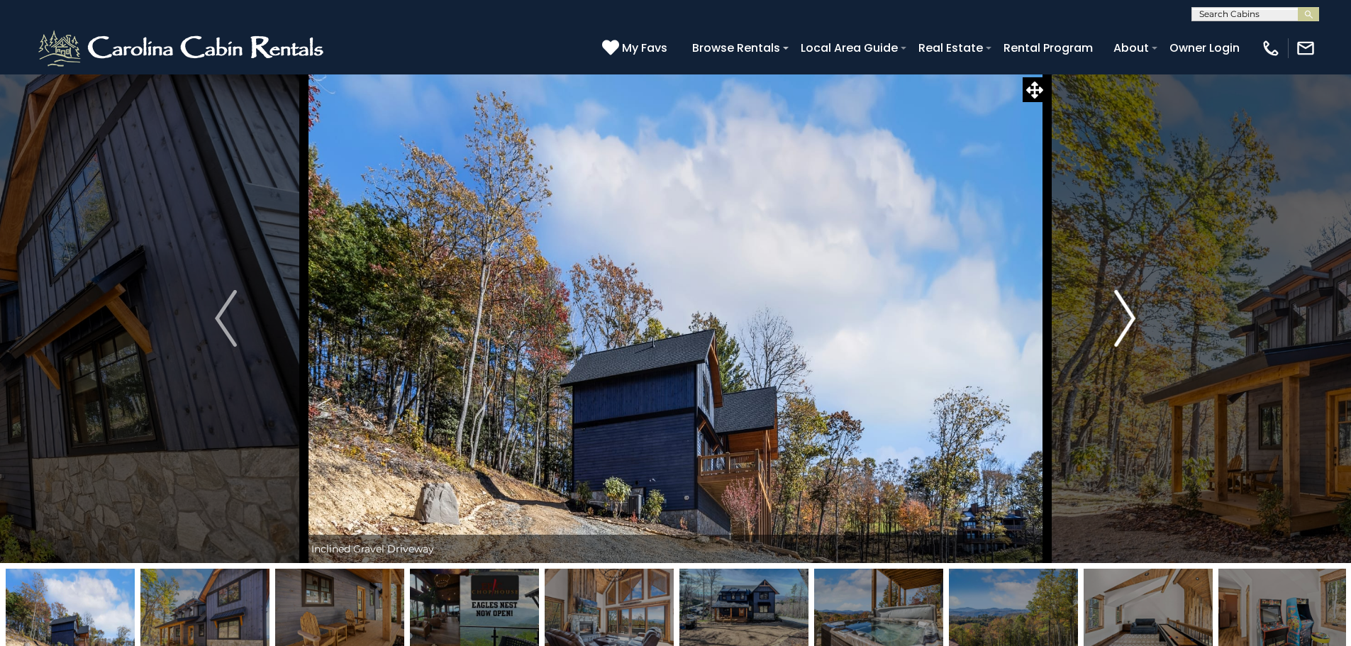
click at [1127, 323] on img "Next" at bounding box center [1124, 318] width 21 height 57
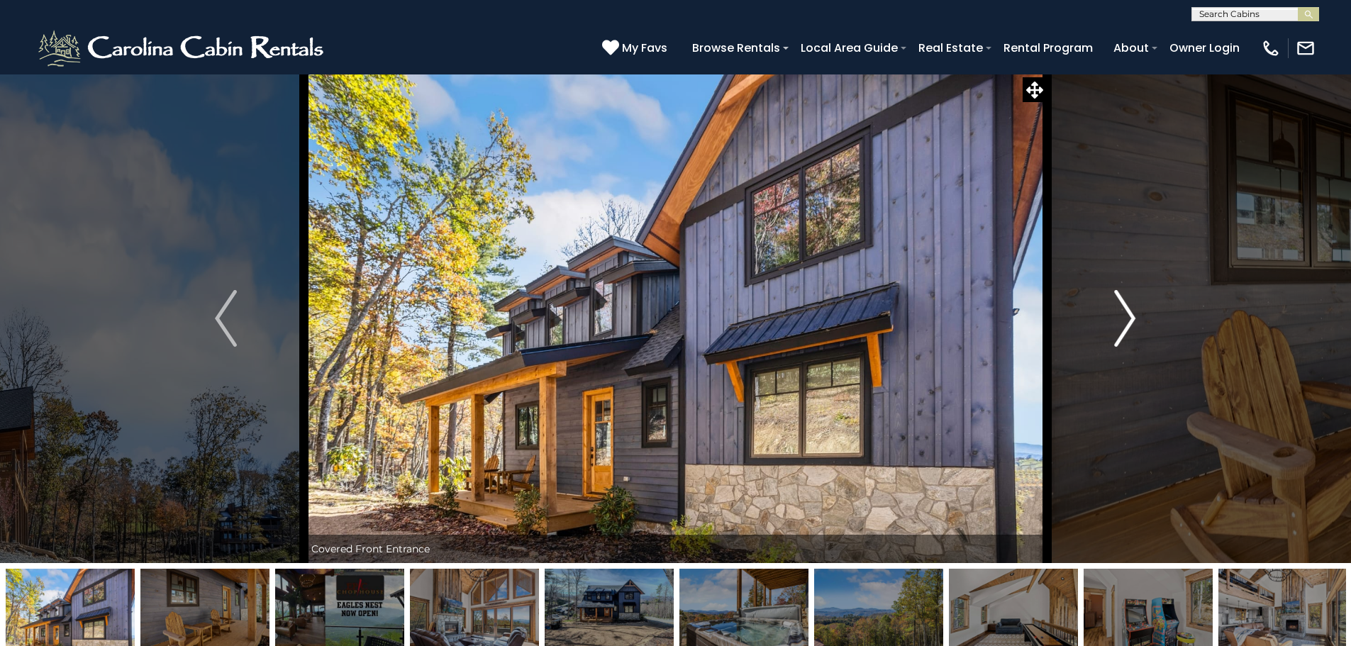
click at [1127, 323] on img "Next" at bounding box center [1124, 318] width 21 height 57
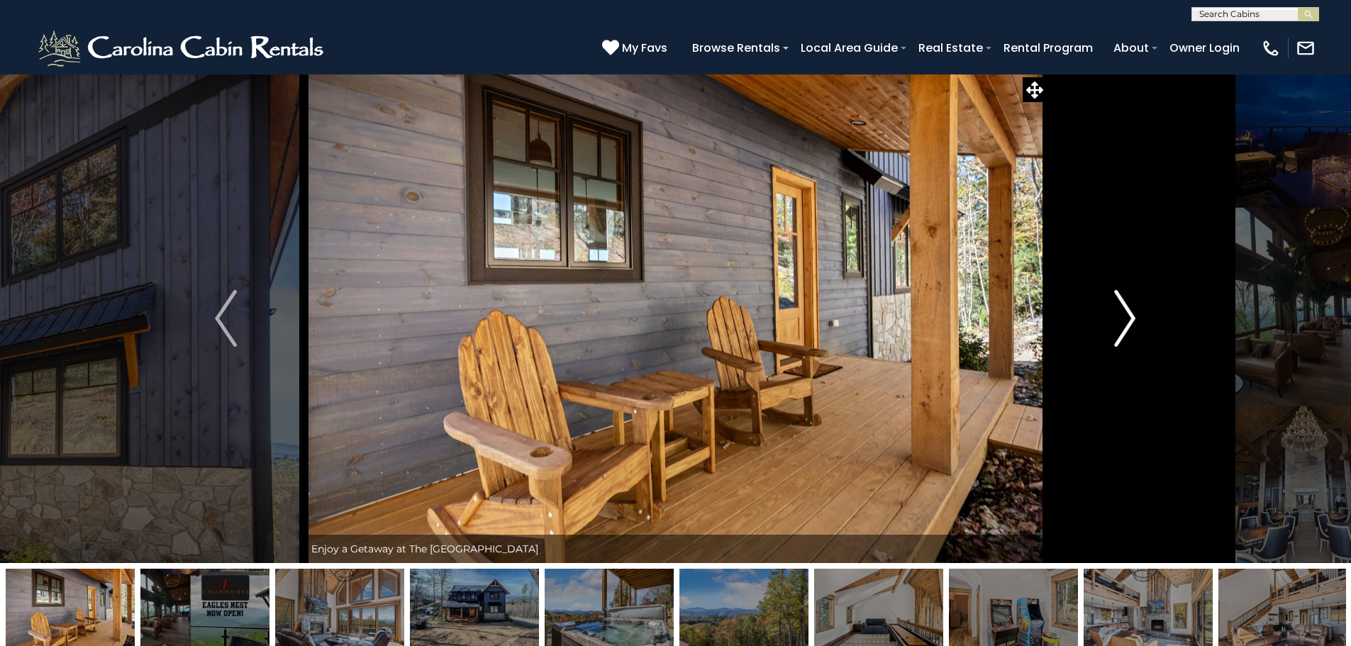
click at [1126, 323] on img "Next" at bounding box center [1124, 318] width 21 height 57
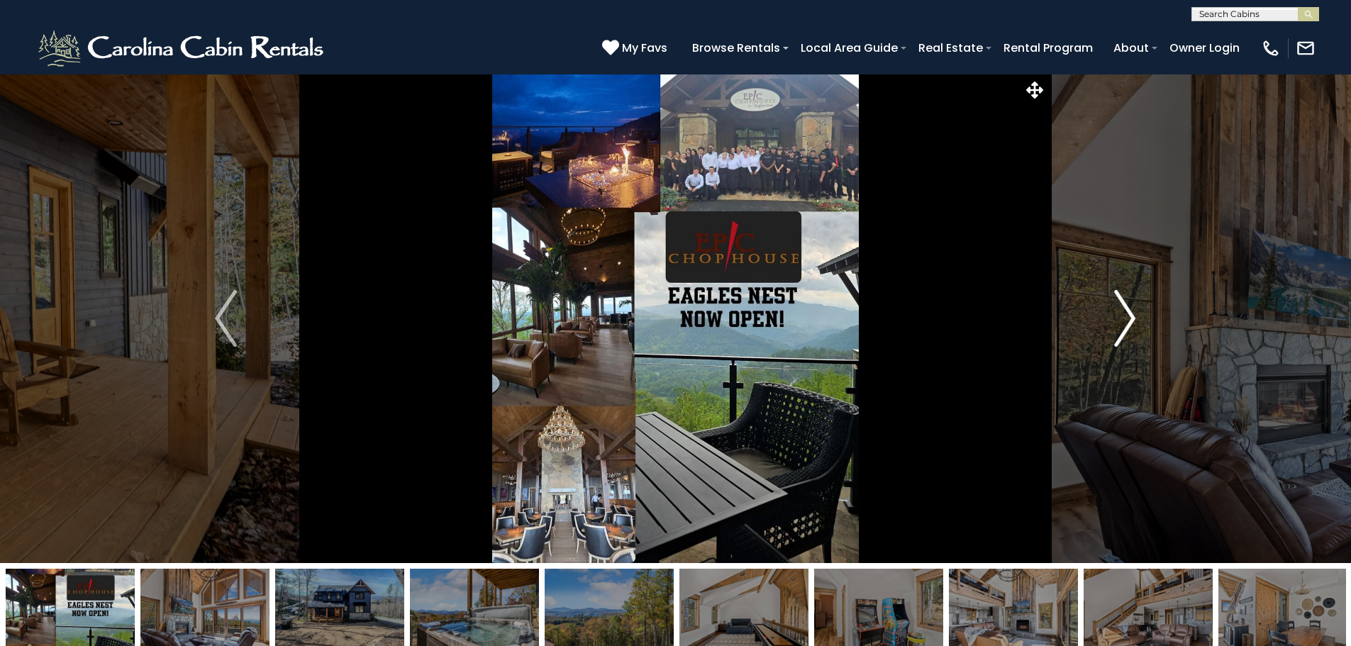
click at [1126, 323] on img "Next" at bounding box center [1124, 318] width 21 height 57
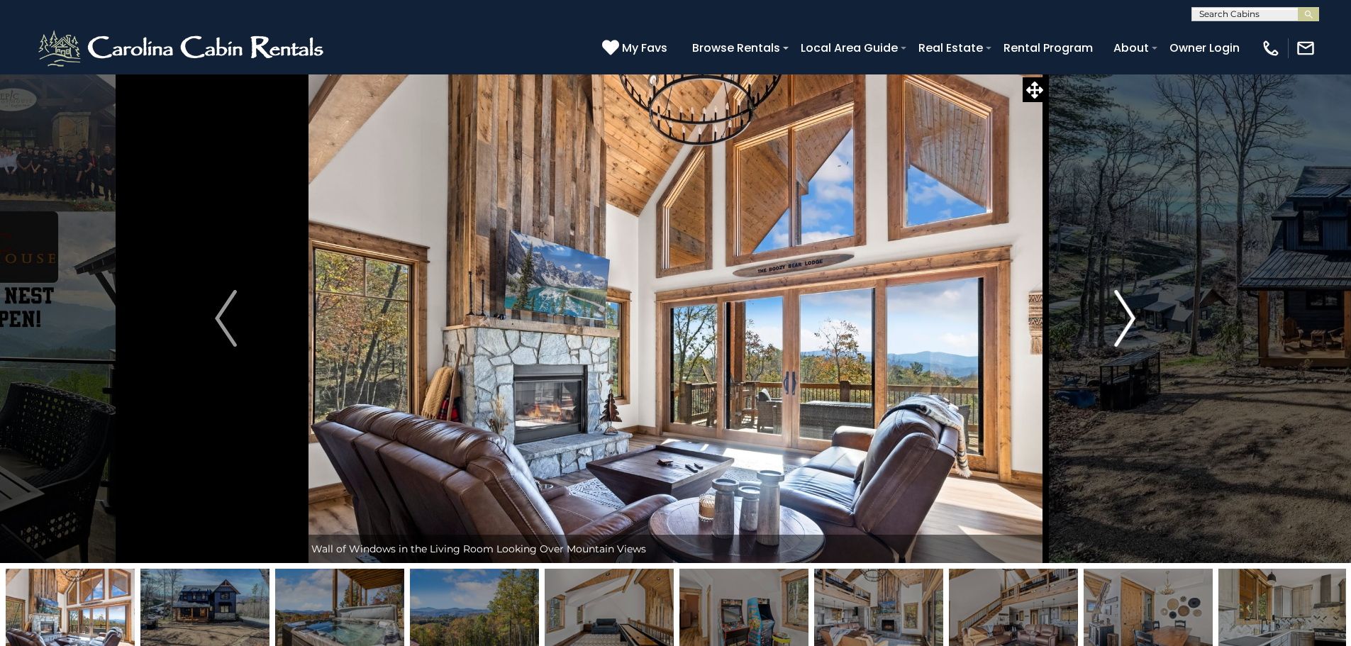
click at [1126, 323] on img "Next" at bounding box center [1124, 318] width 21 height 57
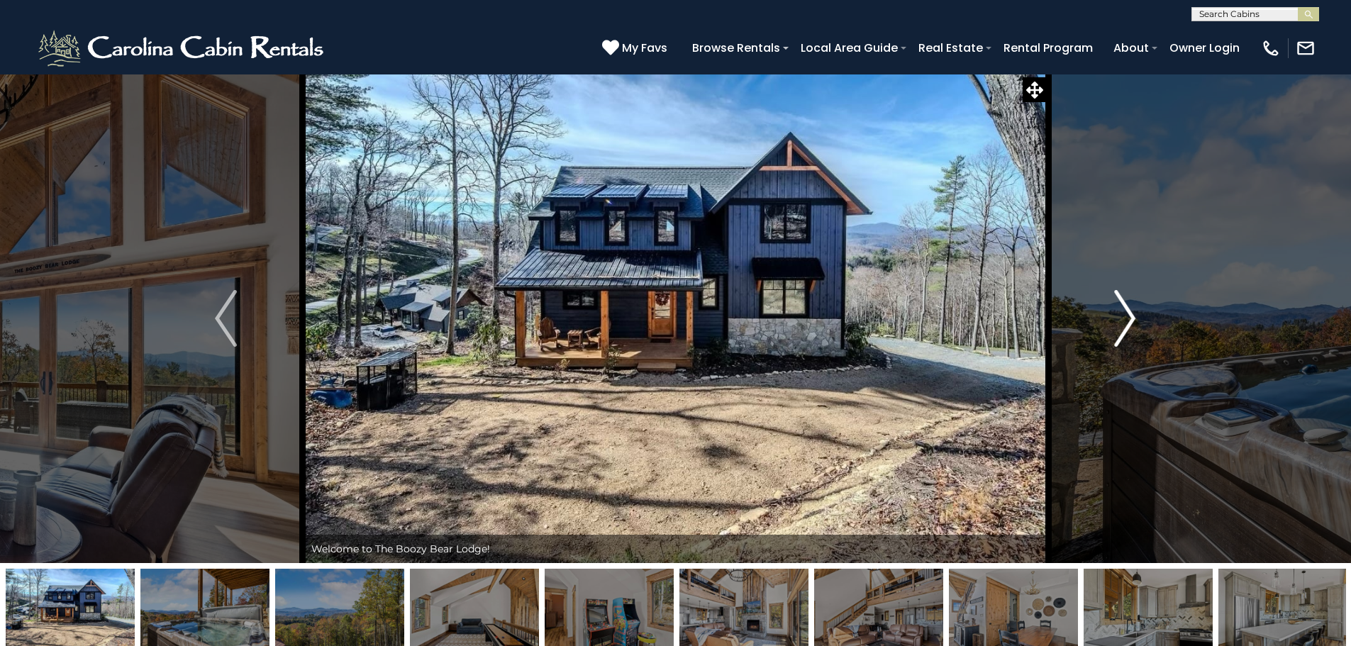
click at [1126, 323] on img "Next" at bounding box center [1124, 318] width 21 height 57
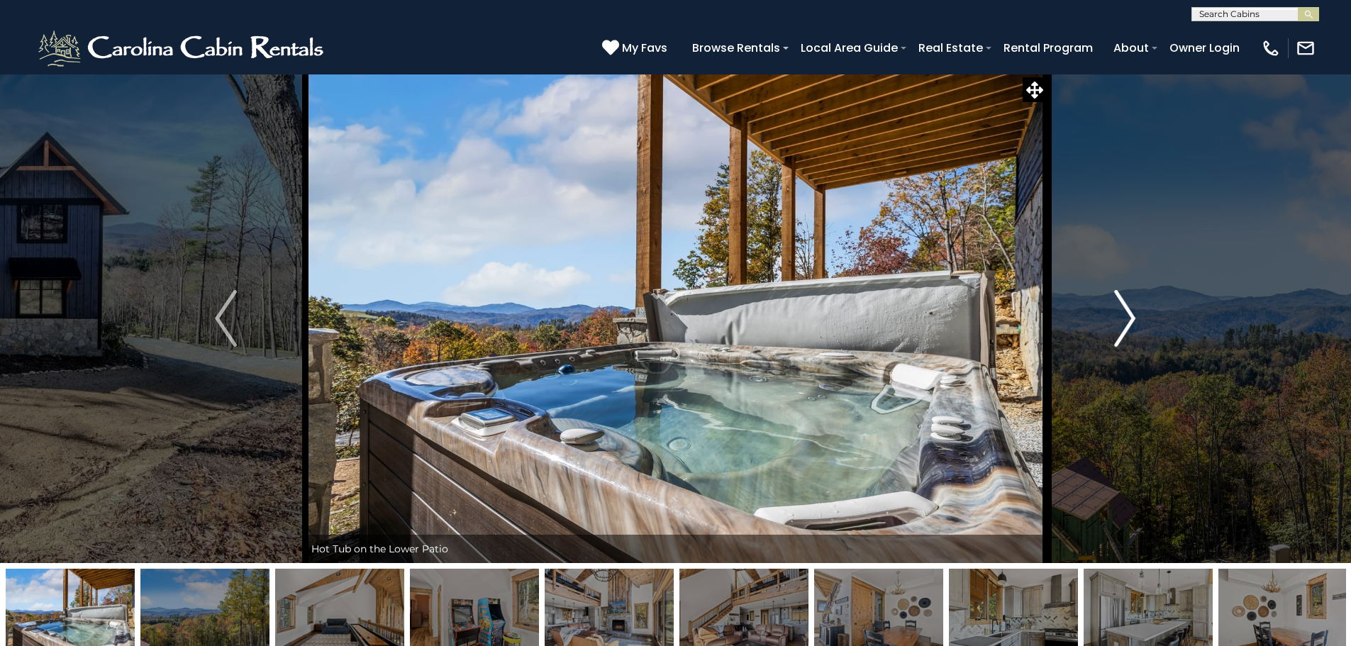
click at [1126, 323] on img "Next" at bounding box center [1124, 318] width 21 height 57
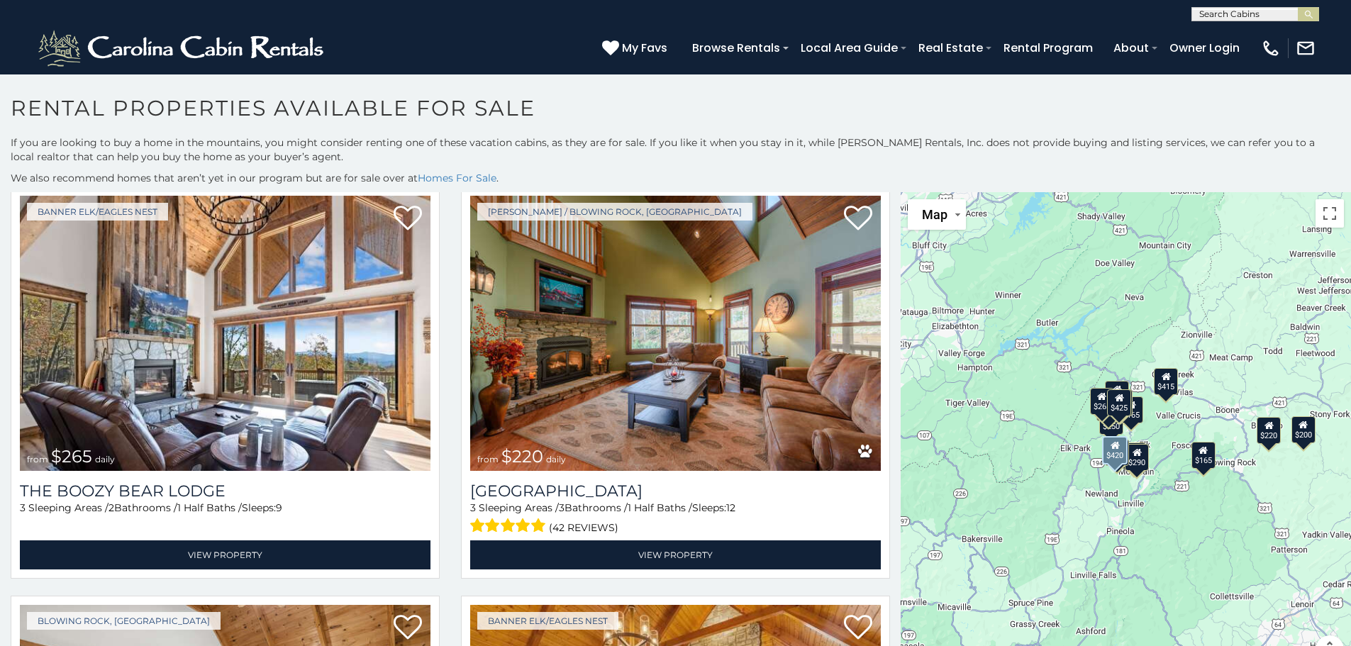
scroll to position [851, 0]
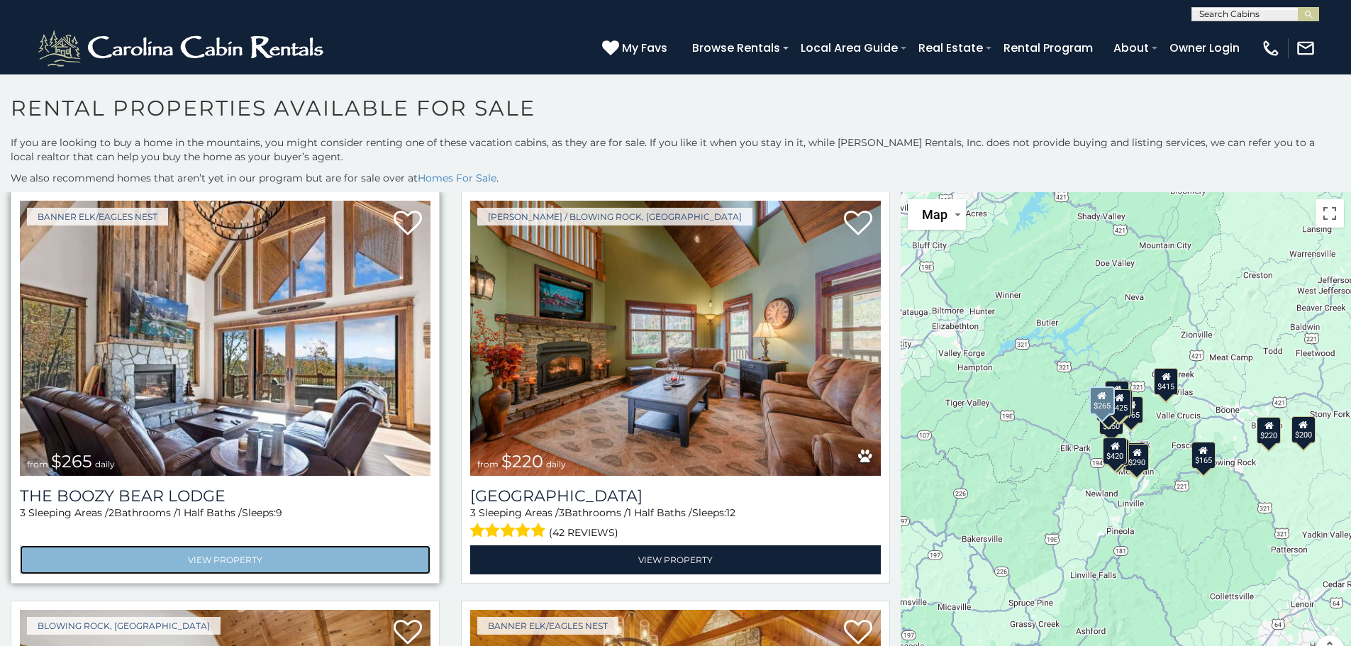
click at [229, 547] on link "View Property" at bounding box center [225, 559] width 411 height 29
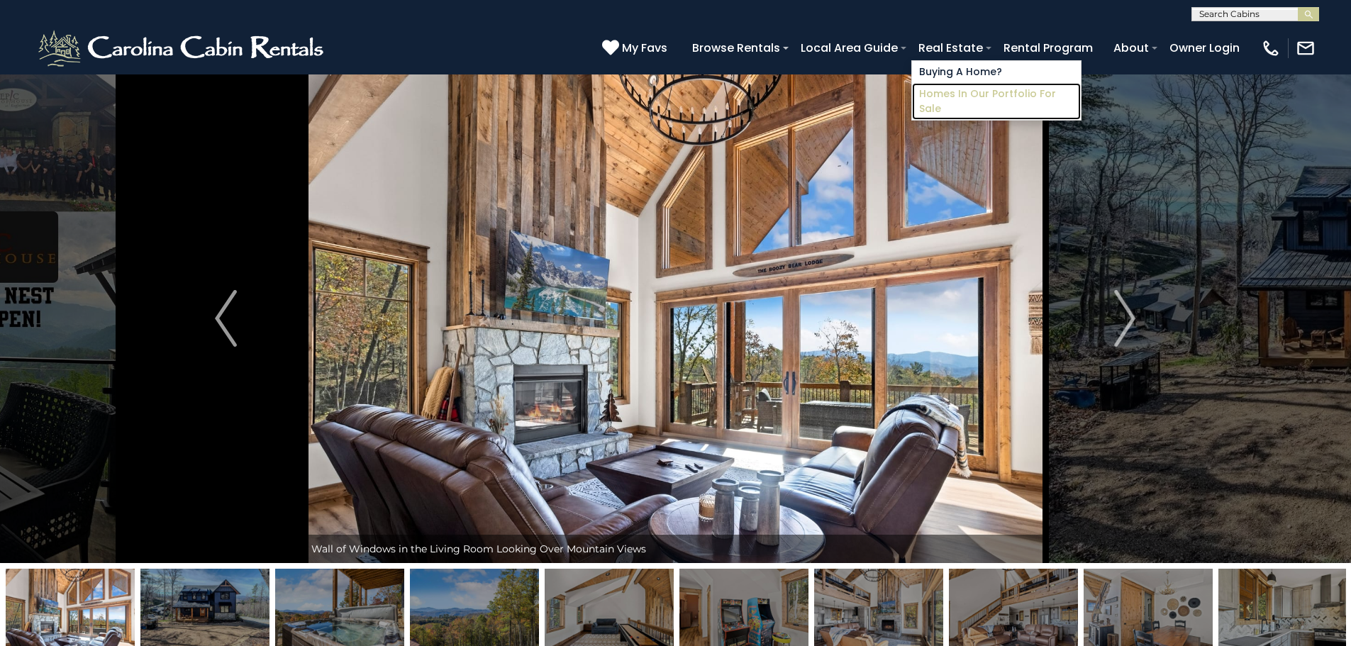
click at [967, 88] on link "Homes in Our Portfolio For Sale" at bounding box center [996, 101] width 169 height 37
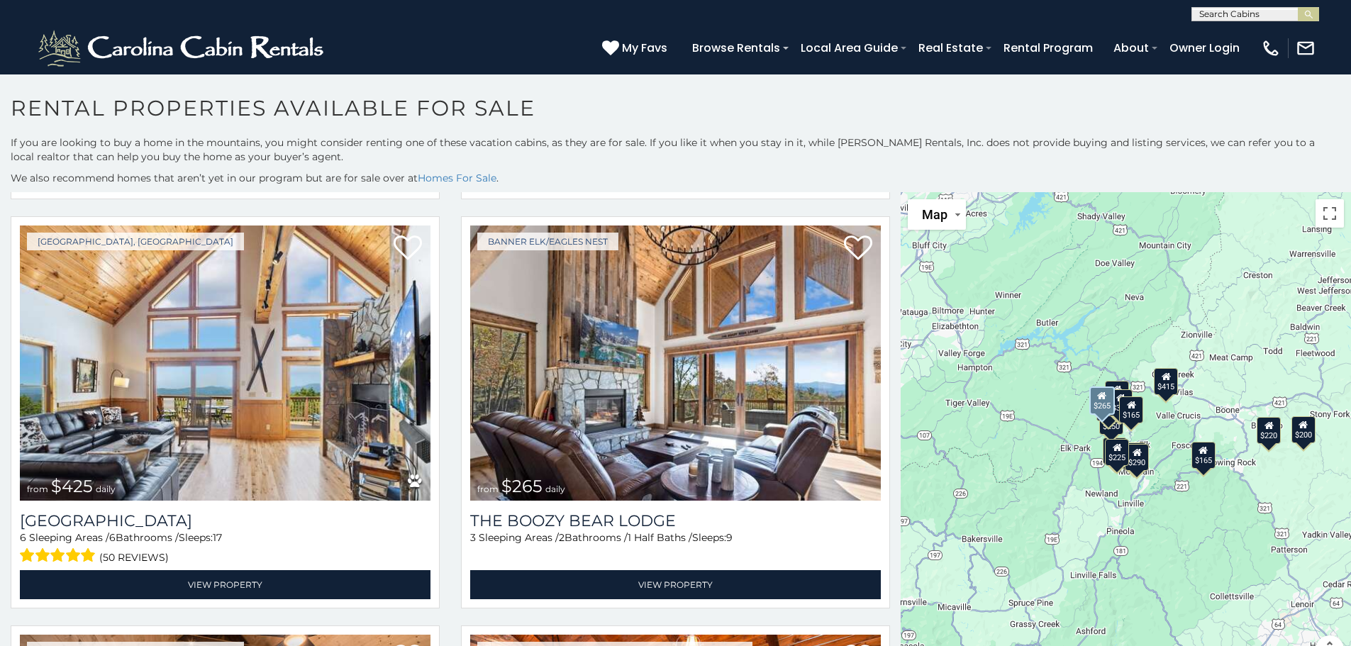
scroll to position [2057, 0]
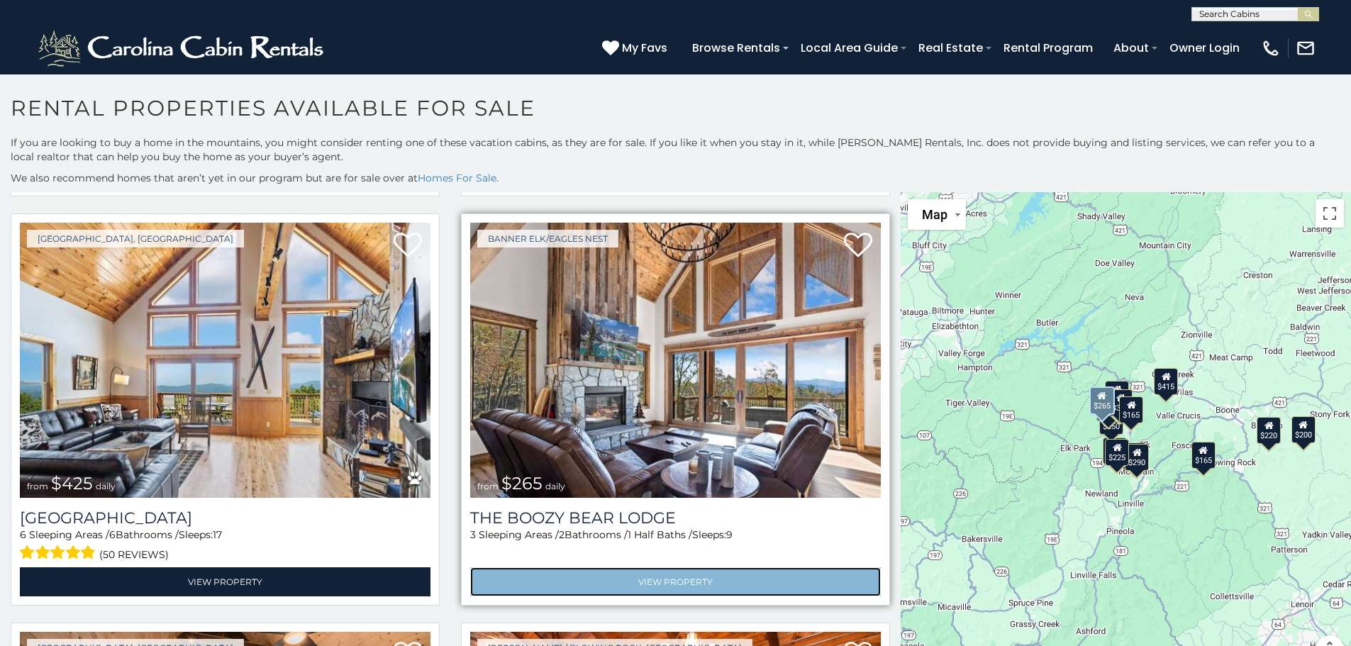
click at [689, 567] on link "View Property" at bounding box center [675, 581] width 411 height 29
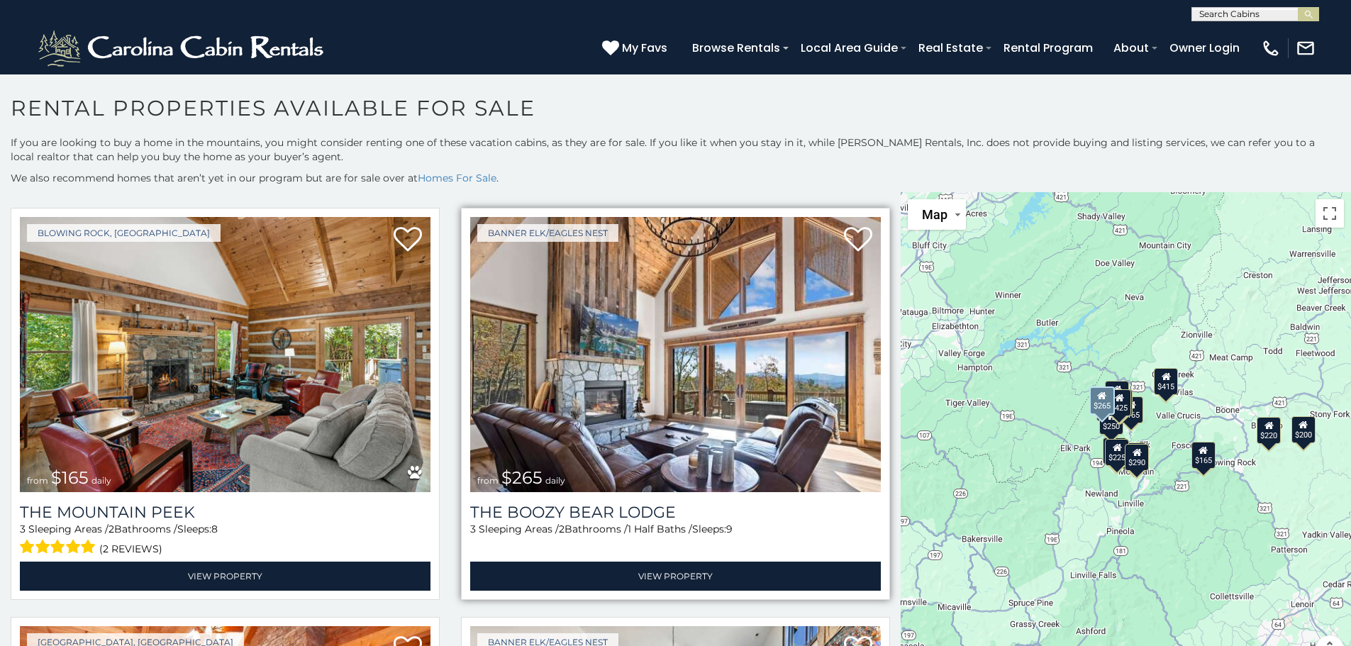
scroll to position [355, 0]
